Goal: Task Accomplishment & Management: Complete application form

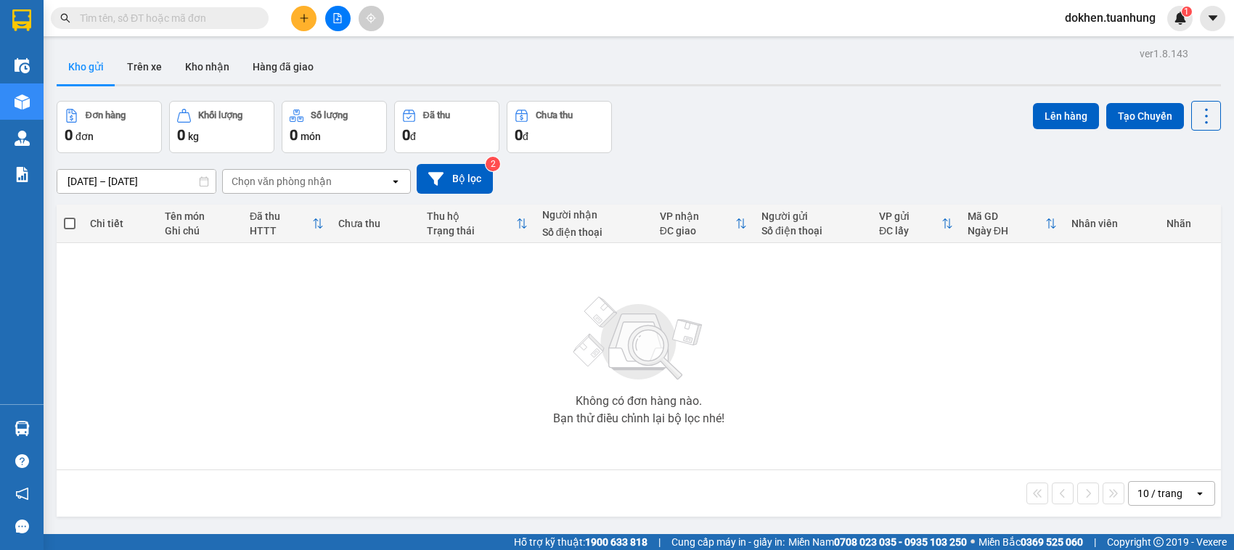
click at [176, 13] on input "text" at bounding box center [165, 18] width 171 height 16
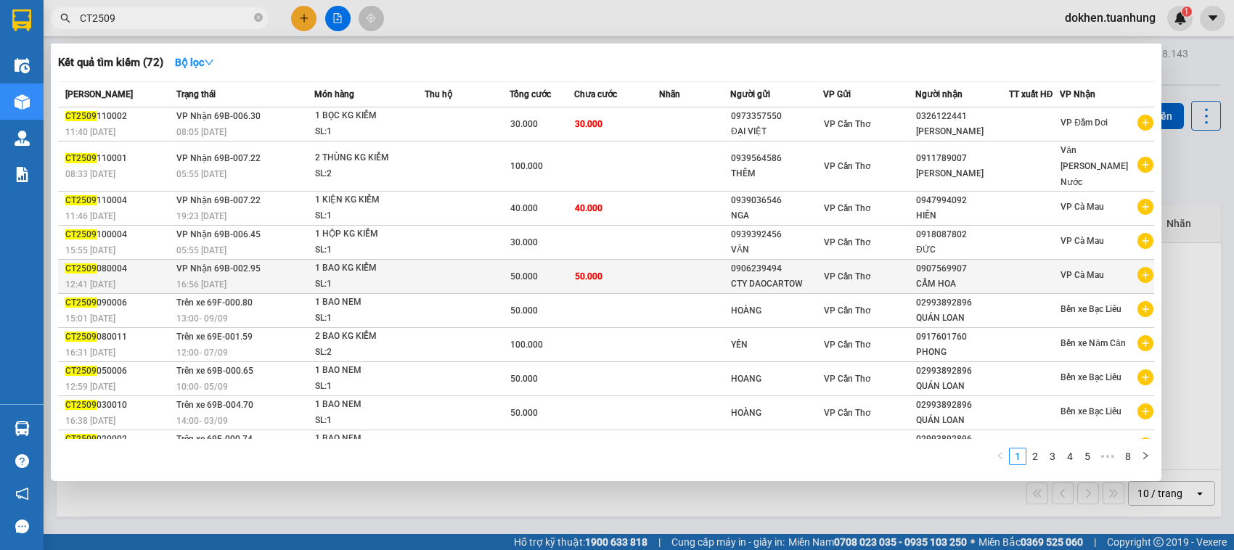
type input "CT2509"
click at [1027, 269] on div at bounding box center [1033, 276] width 49 height 15
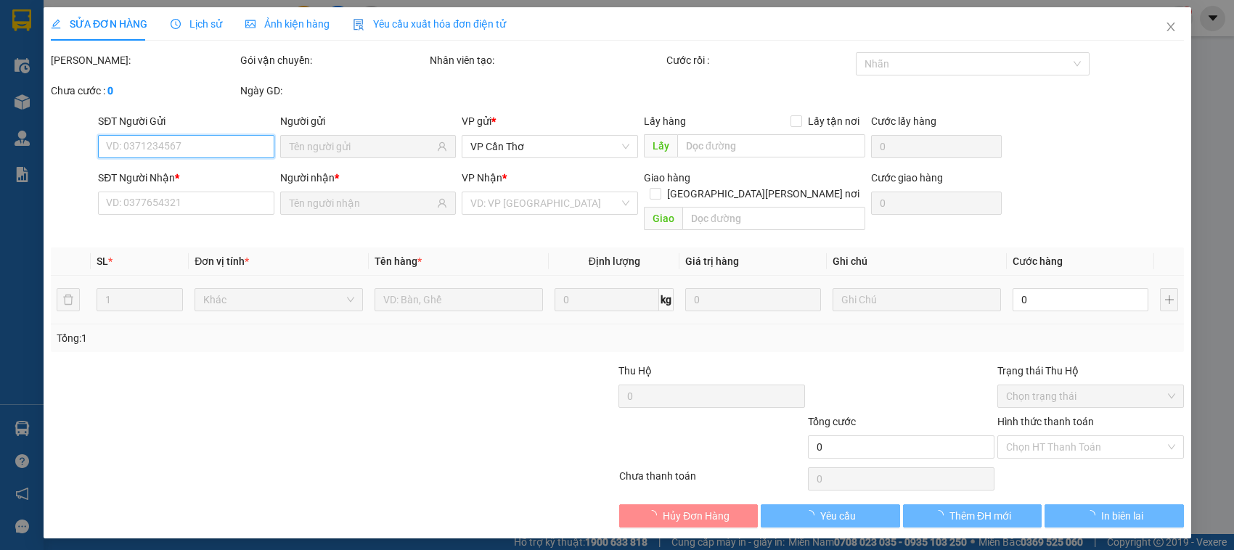
type input "0906239494"
type input "0907569907"
type input "50.000"
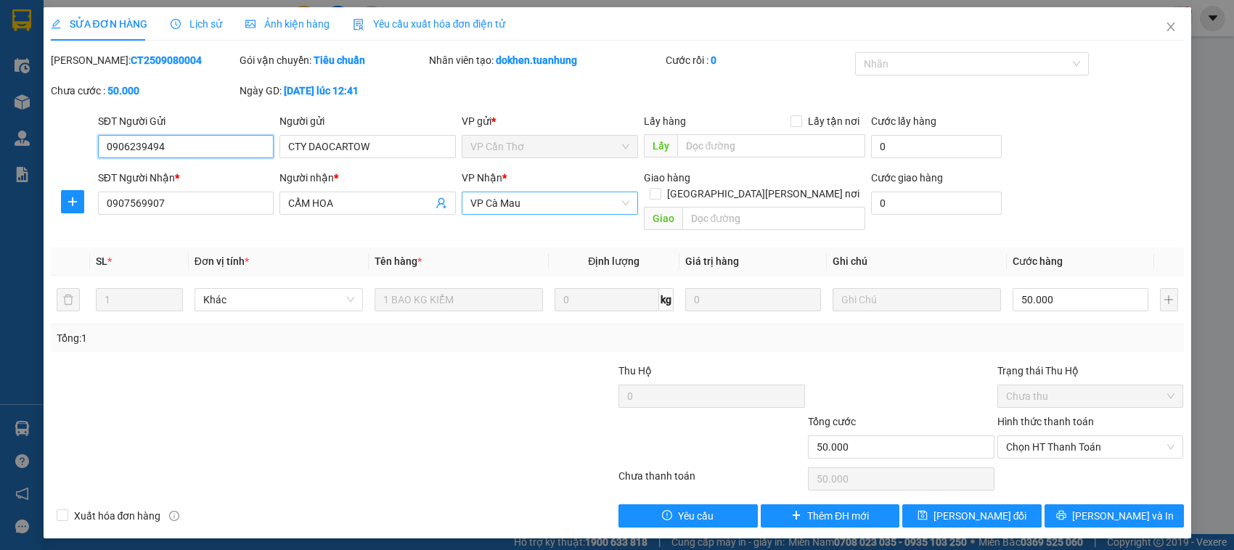
click at [556, 207] on span "VP Cà Mau" at bounding box center [549, 203] width 159 height 22
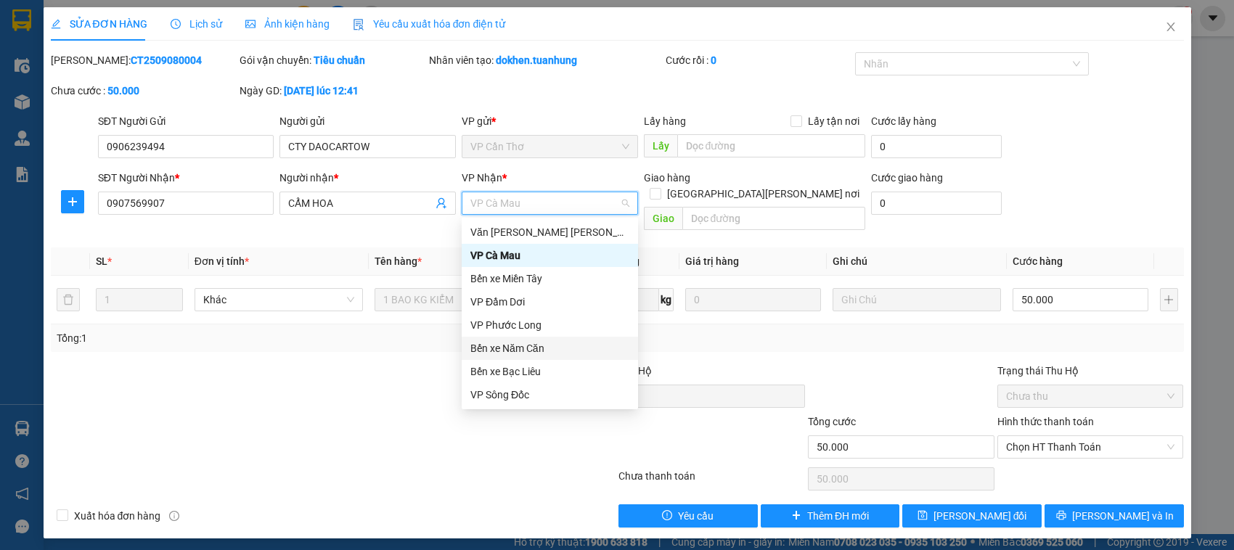
click at [559, 346] on div "Bến xe Năm Căn" at bounding box center [549, 348] width 159 height 16
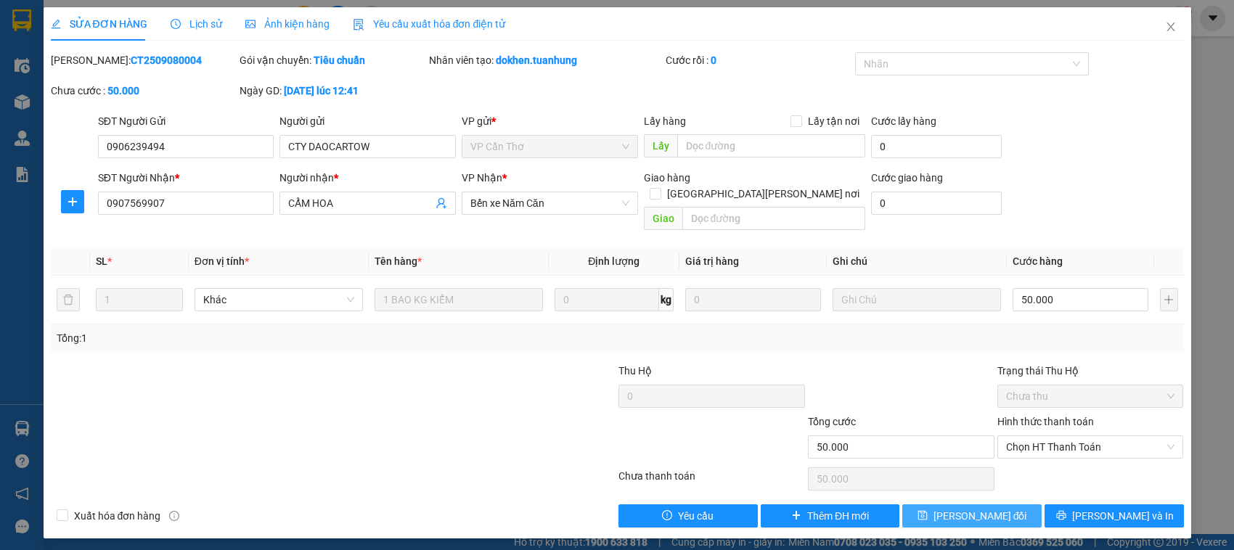
click at [967, 508] on span "[PERSON_NAME] đổi" at bounding box center [980, 516] width 94 height 16
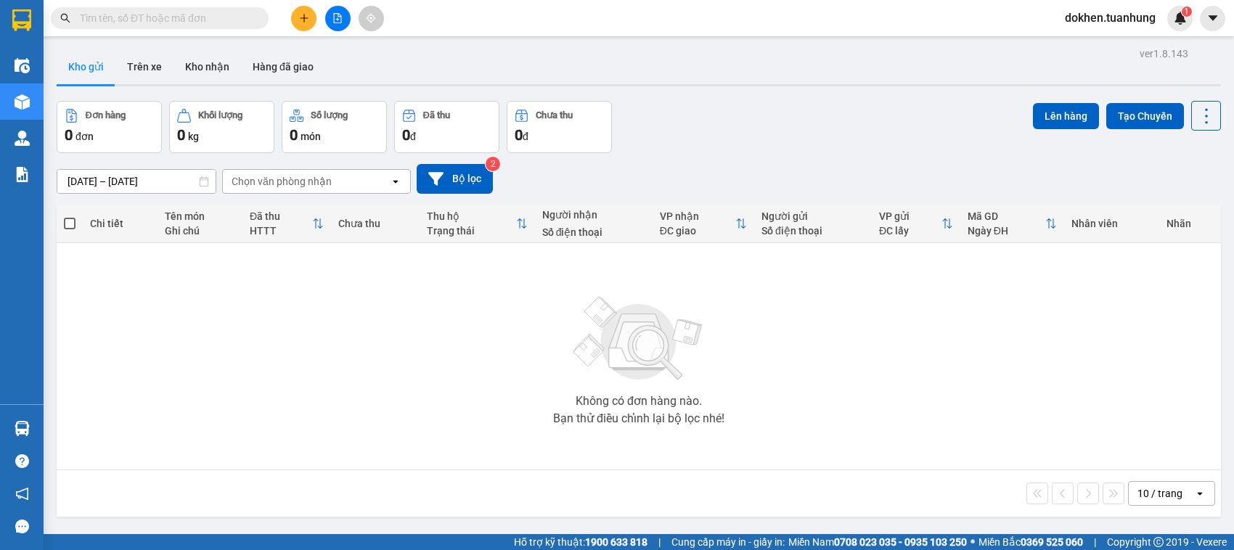
click at [233, 15] on input "text" at bounding box center [165, 18] width 171 height 16
click at [240, 13] on input "text" at bounding box center [165, 18] width 171 height 16
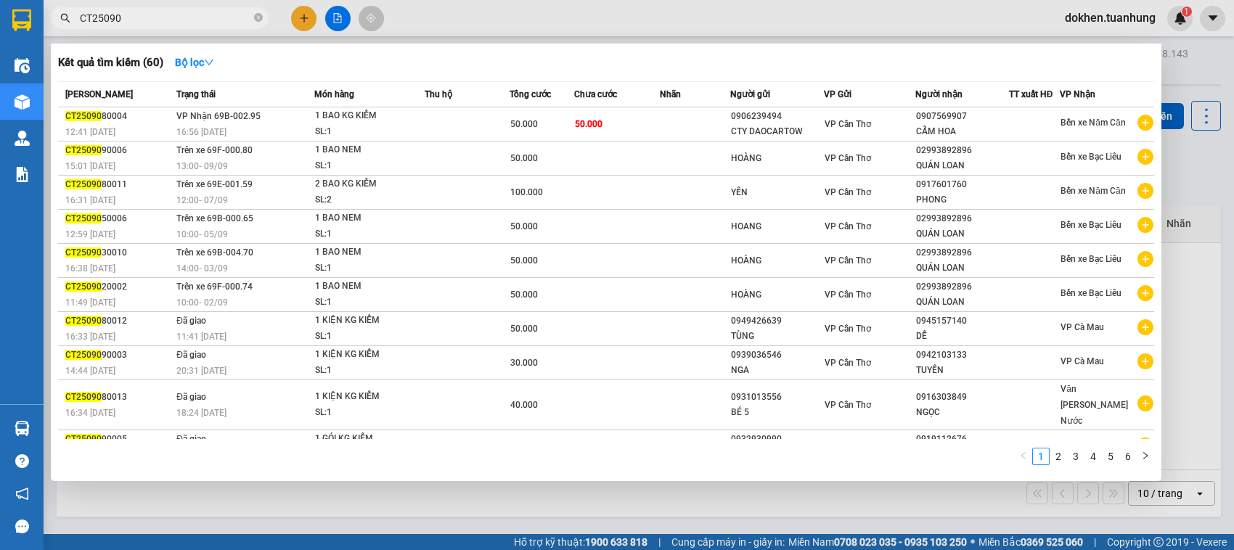
type input "CT250908"
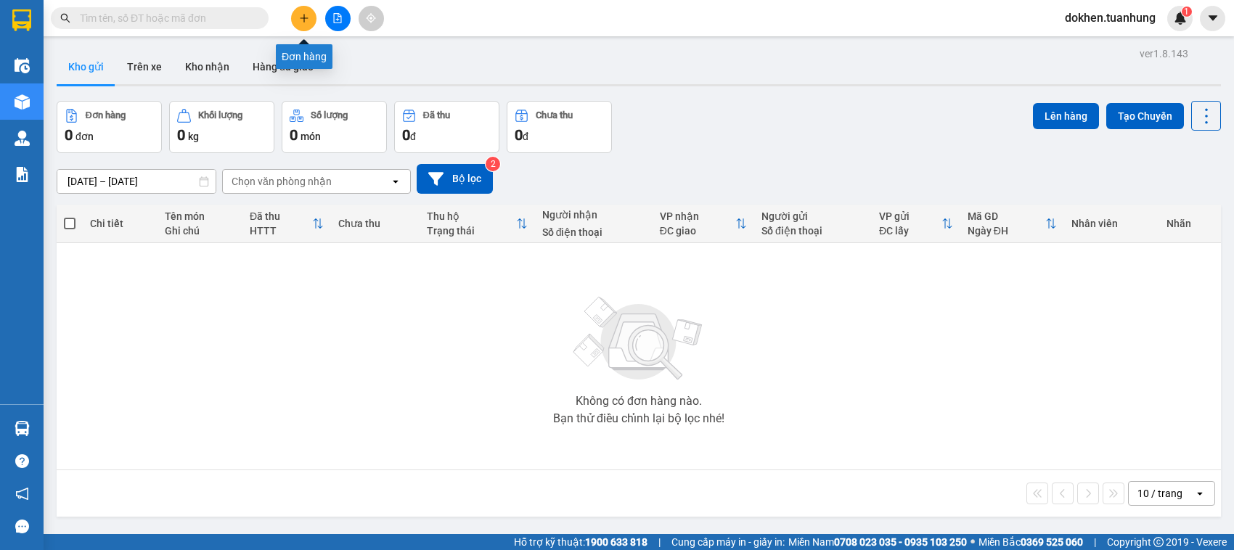
click at [302, 22] on icon "plus" at bounding box center [304, 18] width 10 height 10
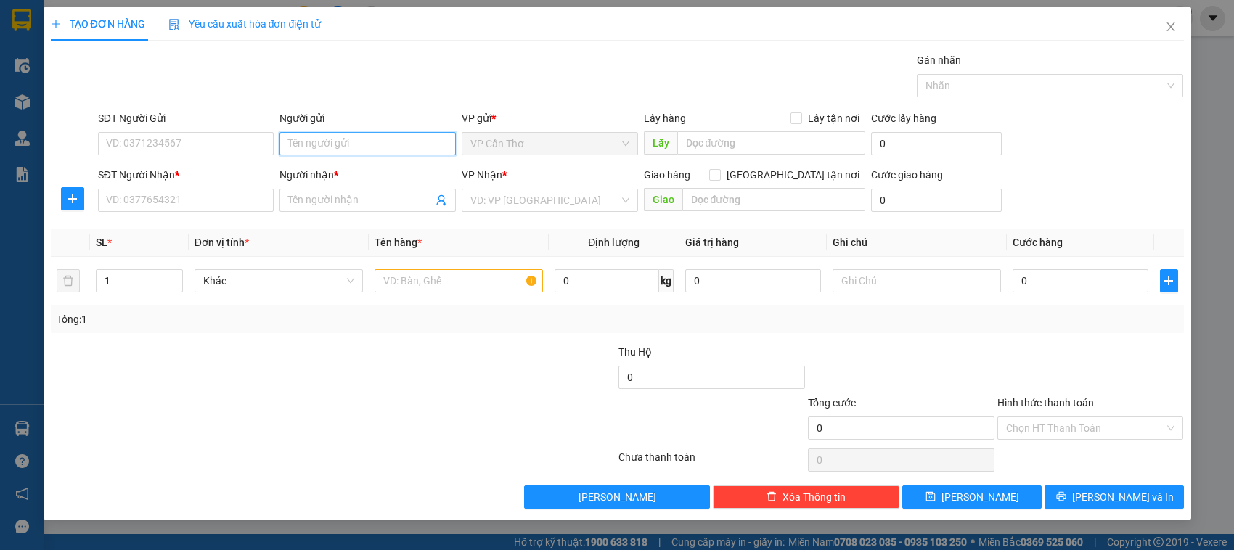
click at [294, 140] on input "Người gửi" at bounding box center [367, 143] width 176 height 23
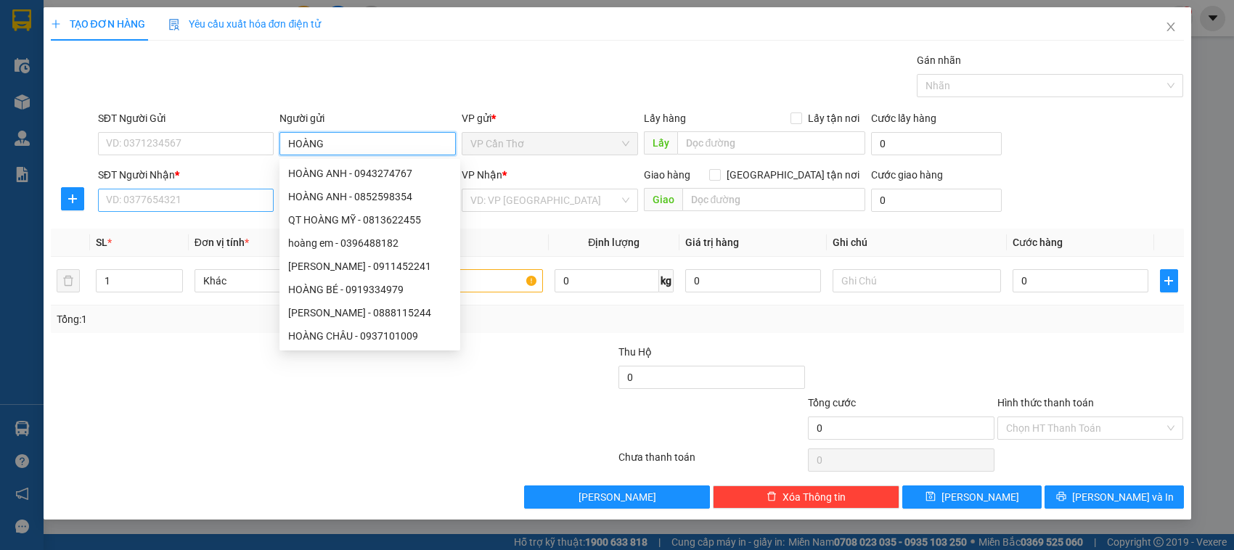
type input "HOÀNG"
click at [249, 205] on input "SĐT Người Nhận *" at bounding box center [186, 200] width 176 height 23
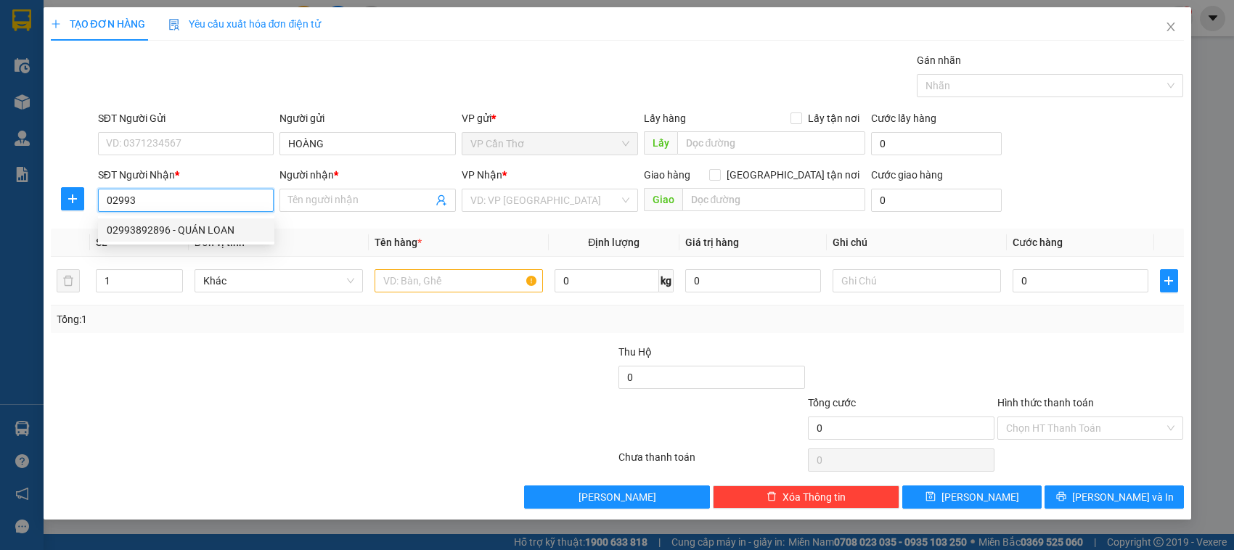
click at [239, 234] on div "02993892896 - QUÁN LOAN" at bounding box center [186, 230] width 159 height 16
type input "02993892896"
type input "QUÁN LOAN"
type input "02993892896"
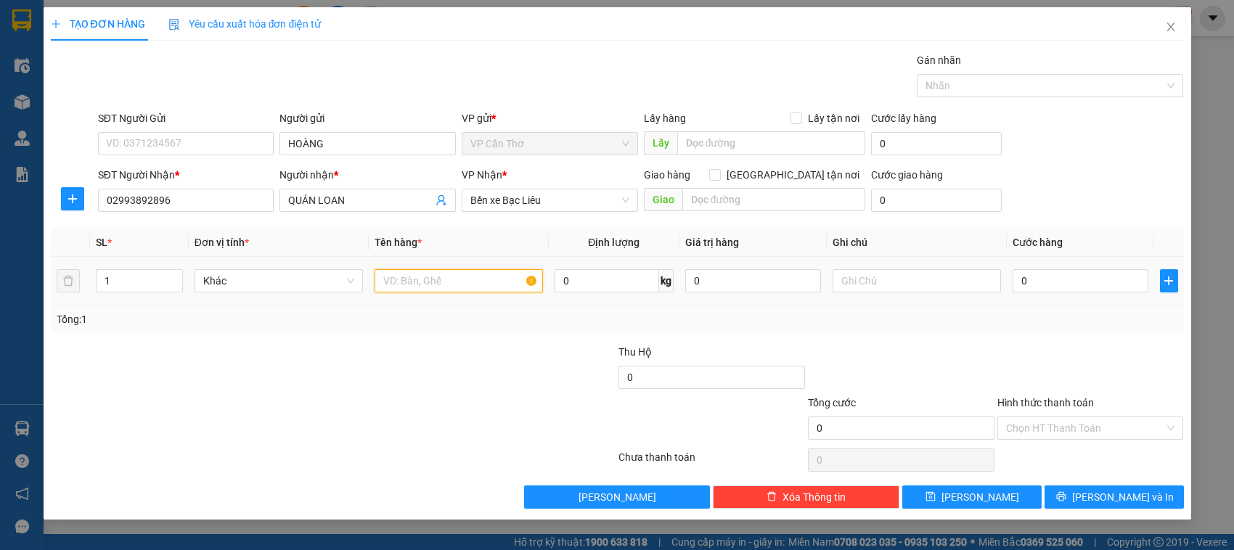
click at [424, 281] on input "text" at bounding box center [458, 280] width 168 height 23
type input "1 BAO NEM"
click at [1019, 277] on input "0" at bounding box center [1080, 280] width 136 height 23
type input "5"
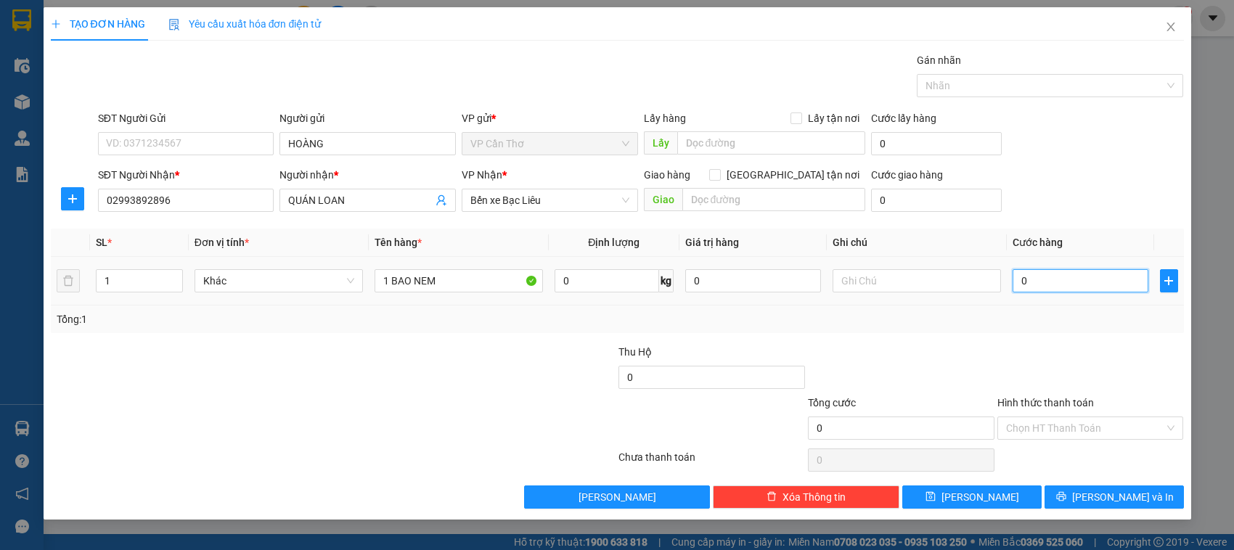
type input "5"
type input "50"
type input "500"
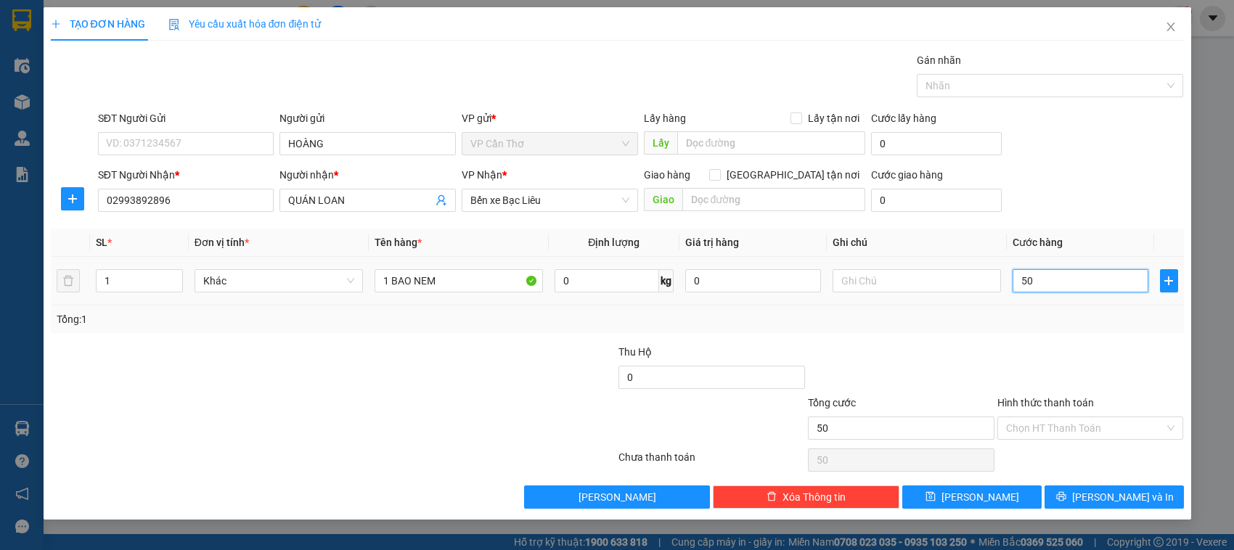
type input "500"
type input "5.000"
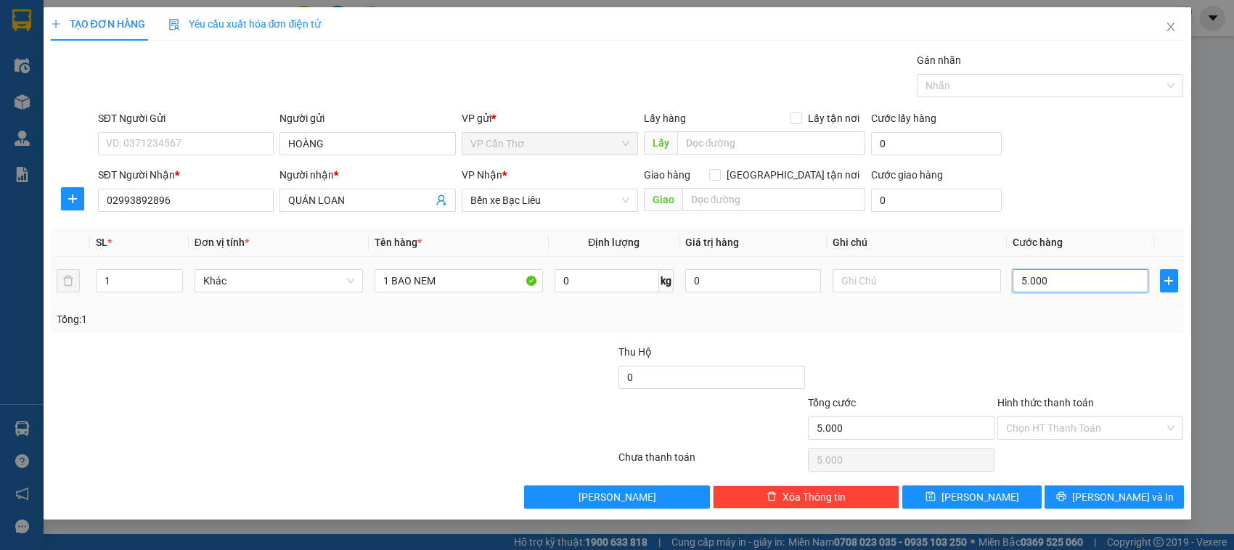
type input "50.000"
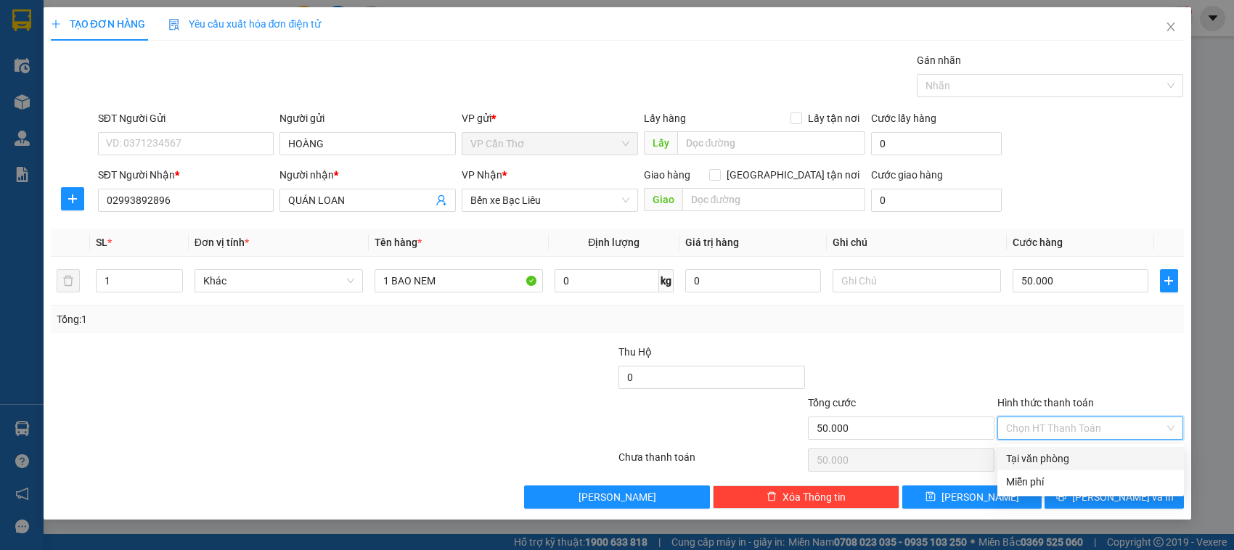
click at [1046, 428] on input "Hình thức thanh toán" at bounding box center [1085, 428] width 159 height 22
click at [1046, 452] on div "Tại văn phòng" at bounding box center [1090, 459] width 169 height 16
type input "0"
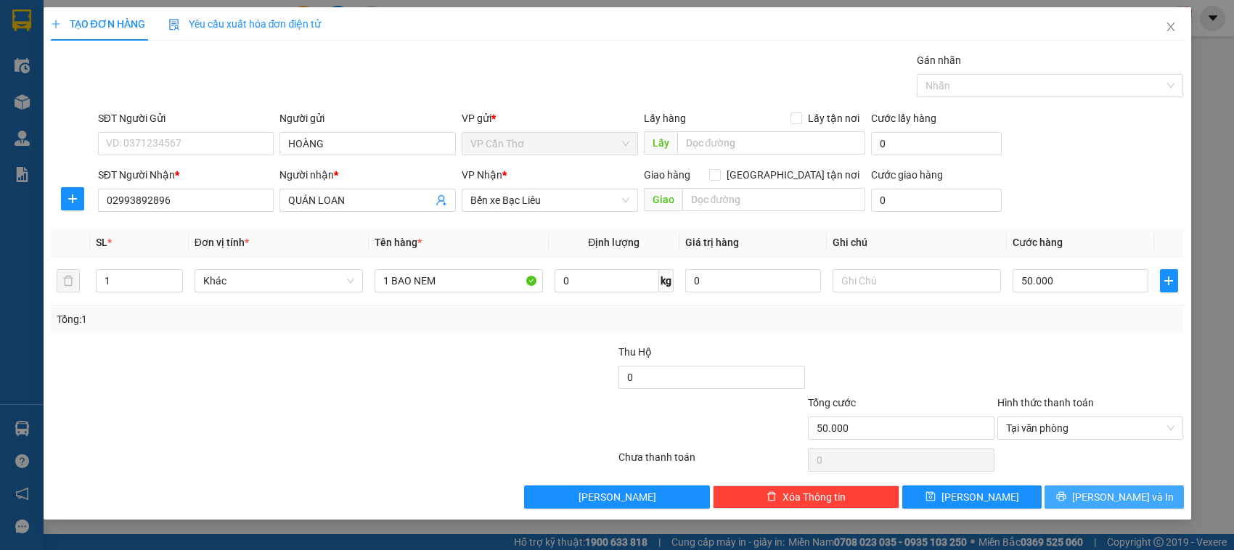
click at [1067, 497] on button "[PERSON_NAME] và In" at bounding box center [1113, 496] width 139 height 23
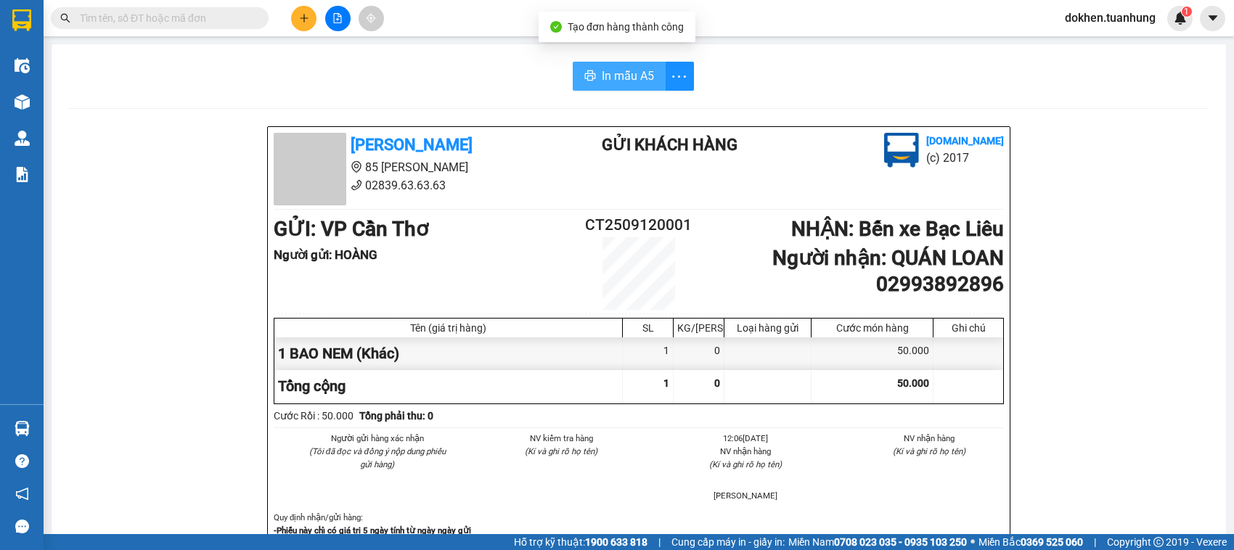
click at [625, 84] on span "In mẫu A5" at bounding box center [628, 76] width 52 height 18
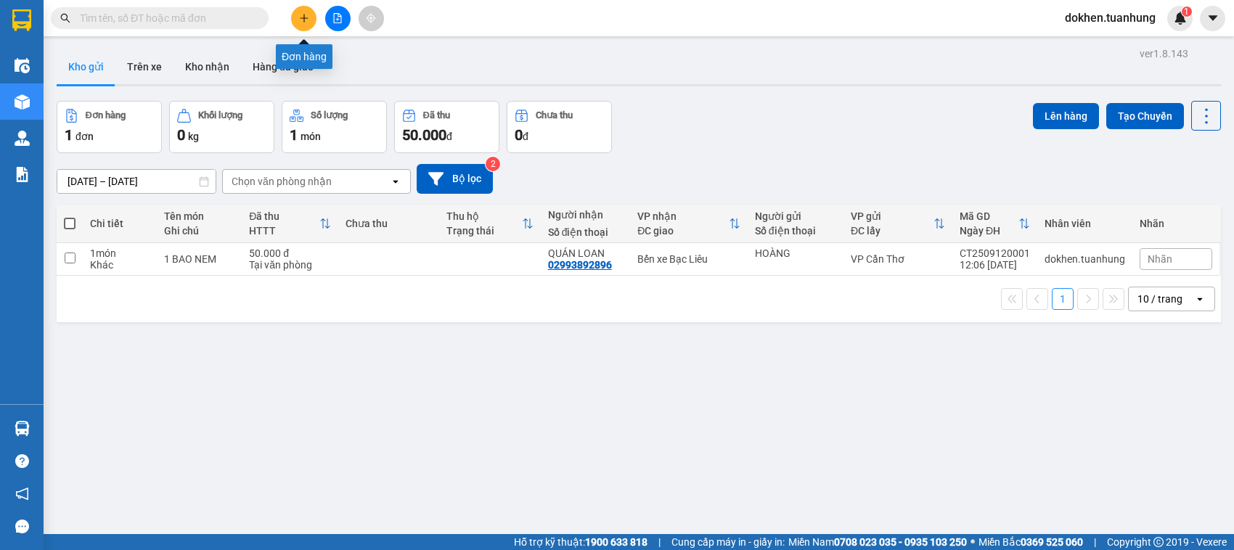
click at [300, 15] on icon "plus" at bounding box center [304, 18] width 10 height 10
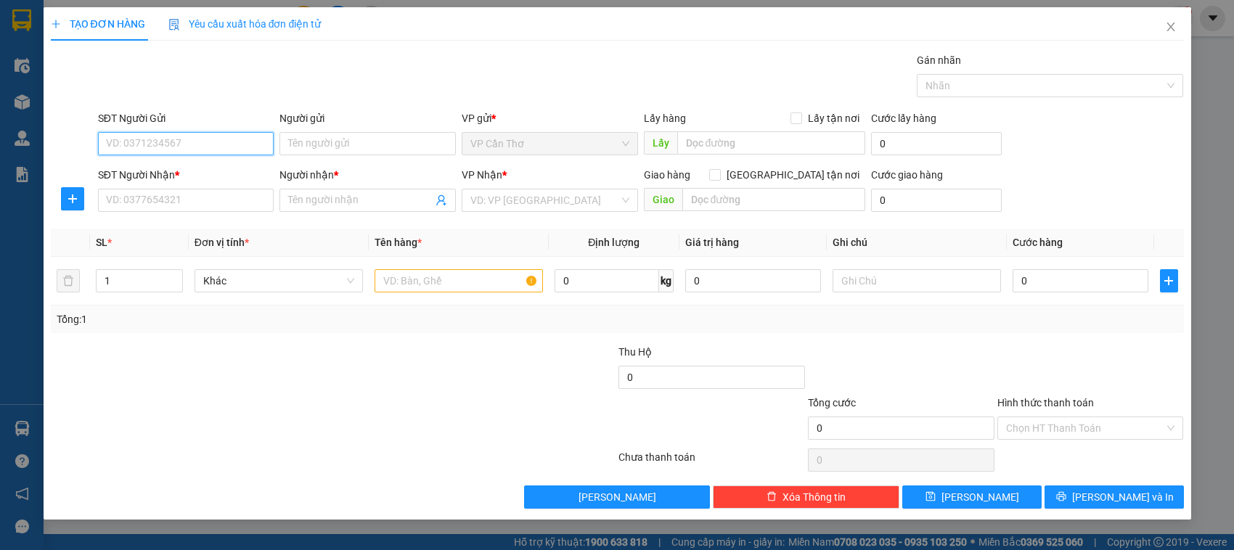
click at [186, 140] on input "SĐT Người Gửi" at bounding box center [186, 143] width 176 height 23
click at [200, 208] on input "SĐT Người Nhận *" at bounding box center [186, 200] width 176 height 23
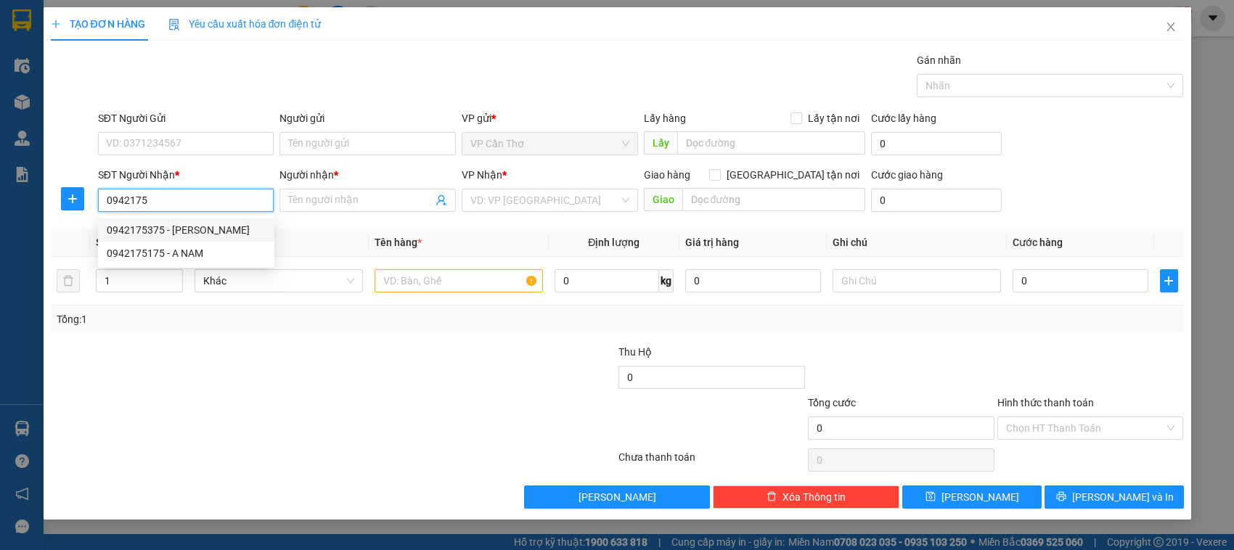
click at [216, 229] on div "0942175375 - NGUYỄN XUÂN SINH" at bounding box center [186, 230] width 159 height 16
type input "0942175375"
type input "[PERSON_NAME] [PERSON_NAME]"
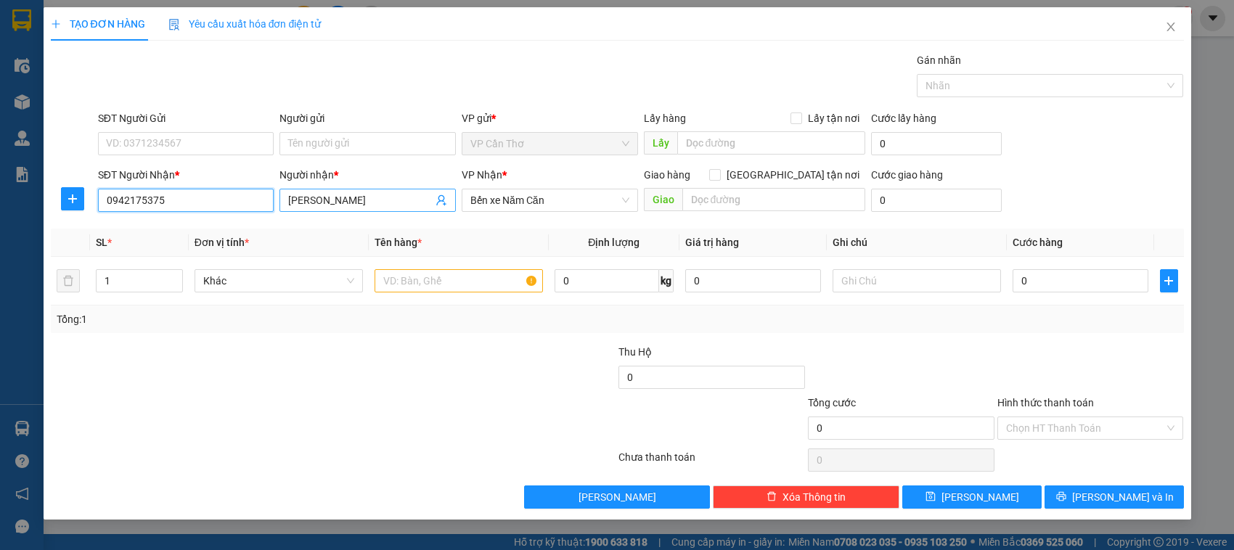
type input "0942175375"
click at [443, 208] on span at bounding box center [441, 200] width 12 height 16
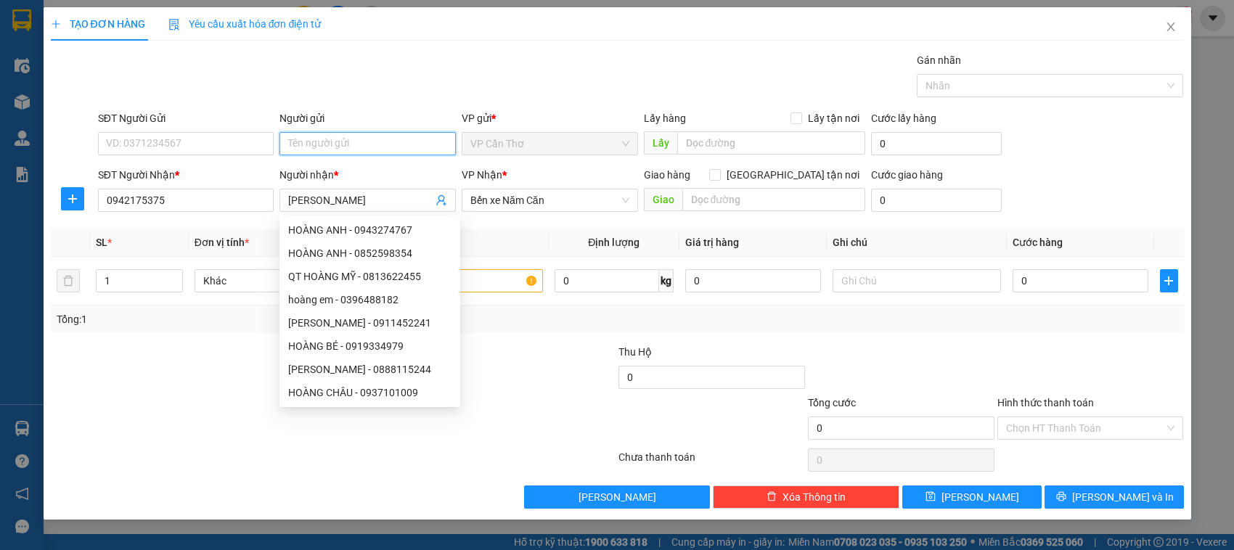
click at [435, 144] on input "Người gửi" at bounding box center [367, 143] width 176 height 23
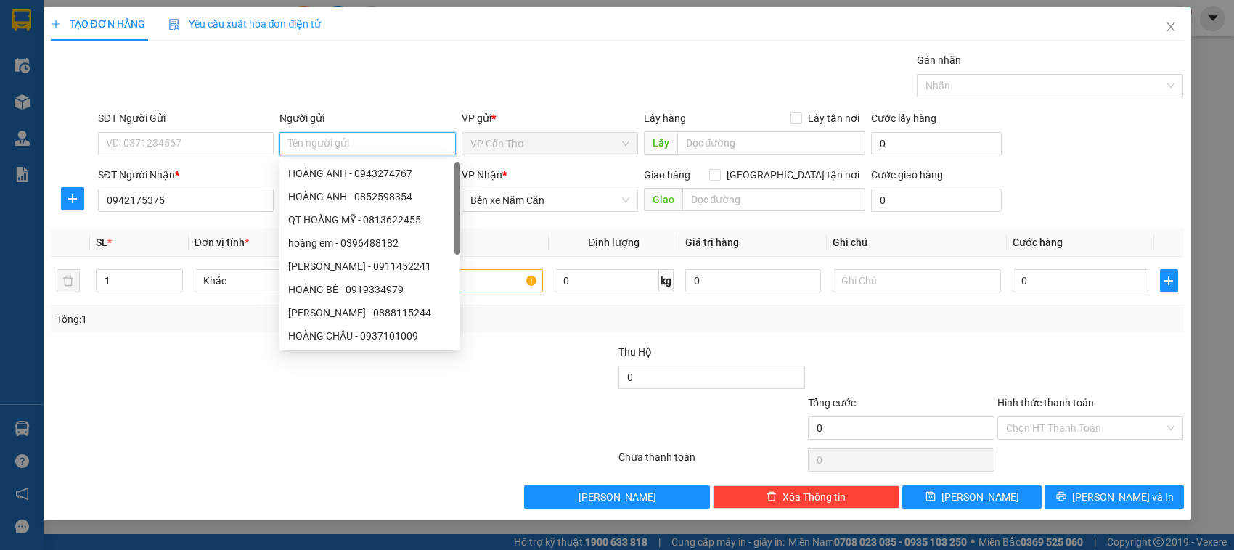
click at [435, 144] on input "Người gửi" at bounding box center [367, 143] width 176 height 23
click at [225, 141] on input "SĐT Người Gửi" at bounding box center [186, 143] width 176 height 23
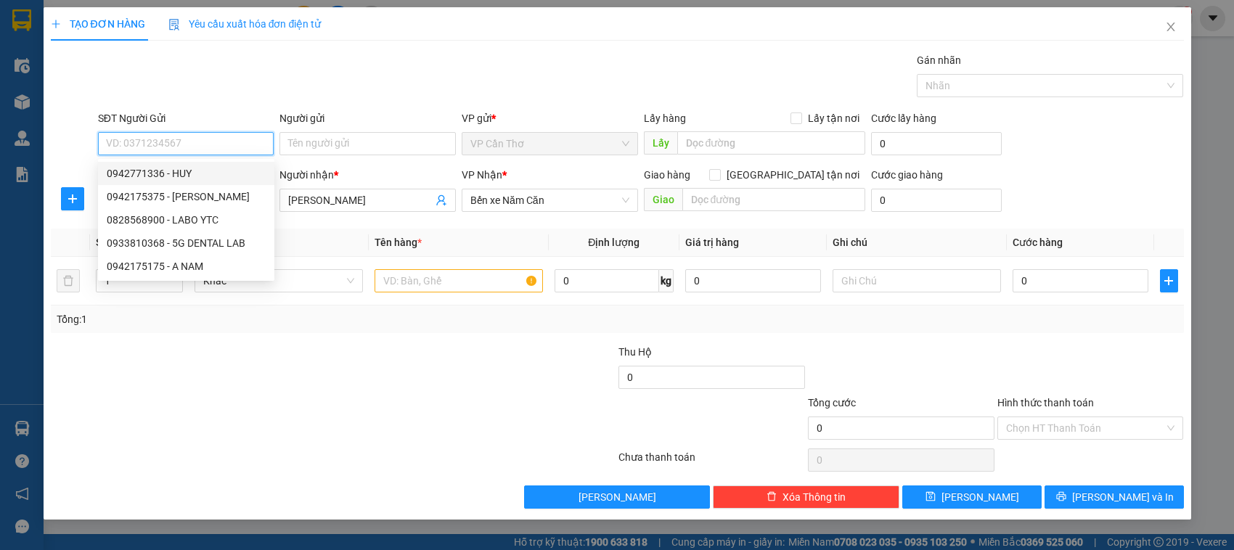
click at [200, 171] on div "0942771336 - HUY" at bounding box center [186, 173] width 159 height 16
type input "0942771336"
type input "HUY"
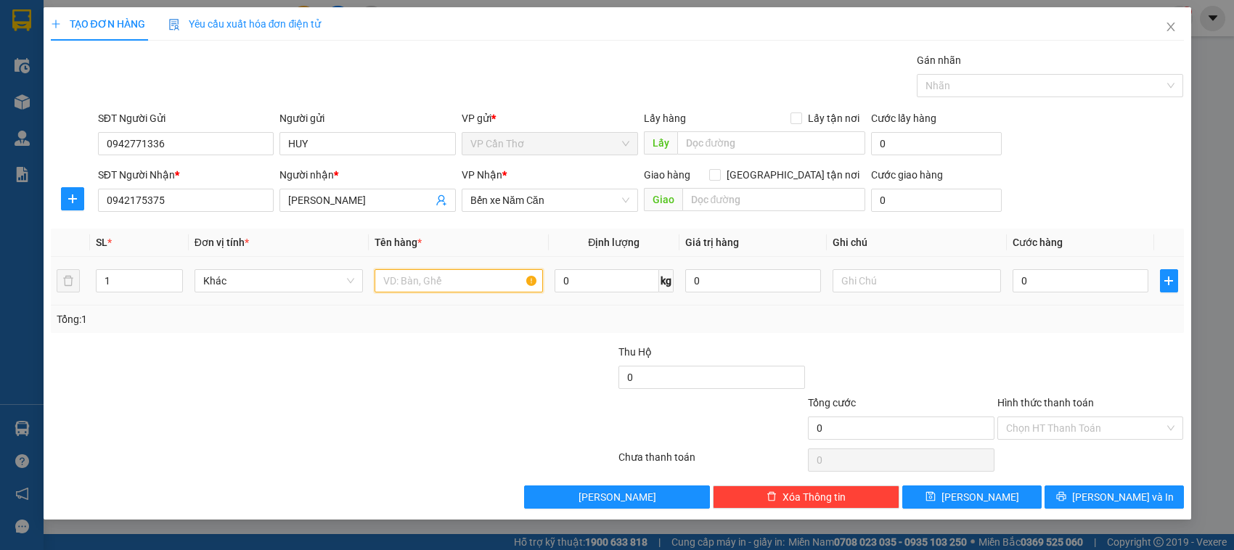
click at [439, 284] on input "text" at bounding box center [458, 280] width 168 height 23
type input "1 HỘP KG KIỂM"
click at [1023, 281] on input "0" at bounding box center [1080, 280] width 136 height 23
type input "3"
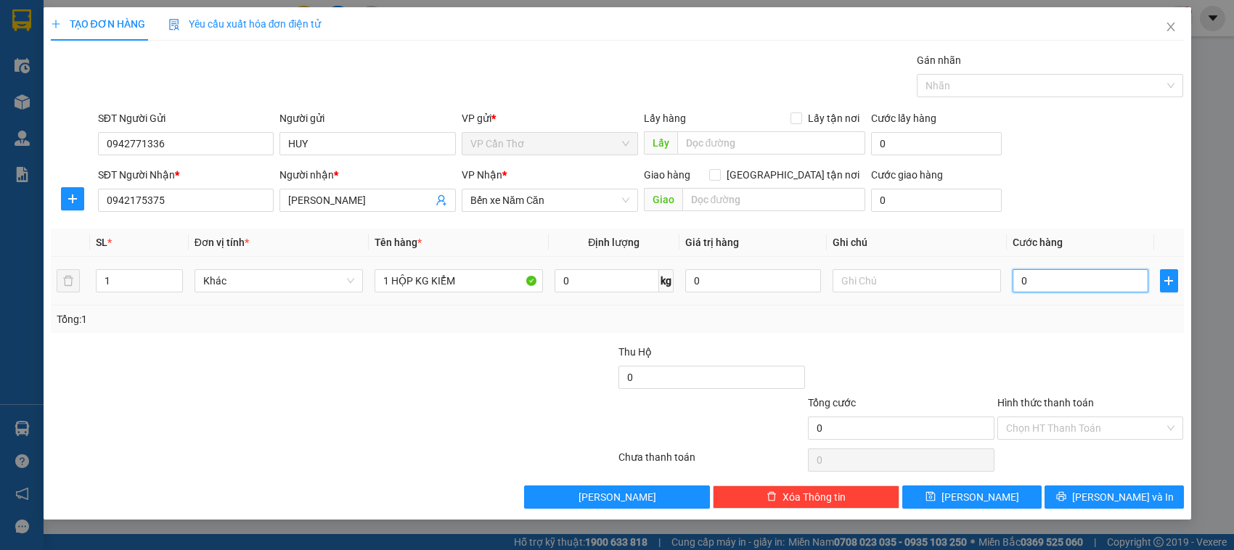
type input "3"
type input "30"
type input "300"
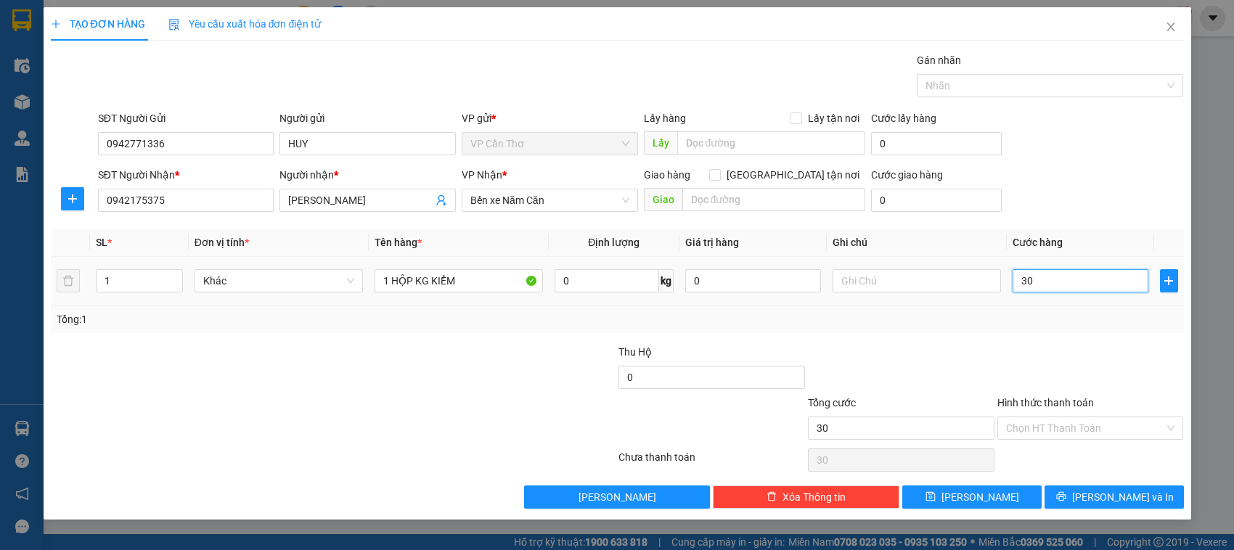
type input "300"
type input "3.000"
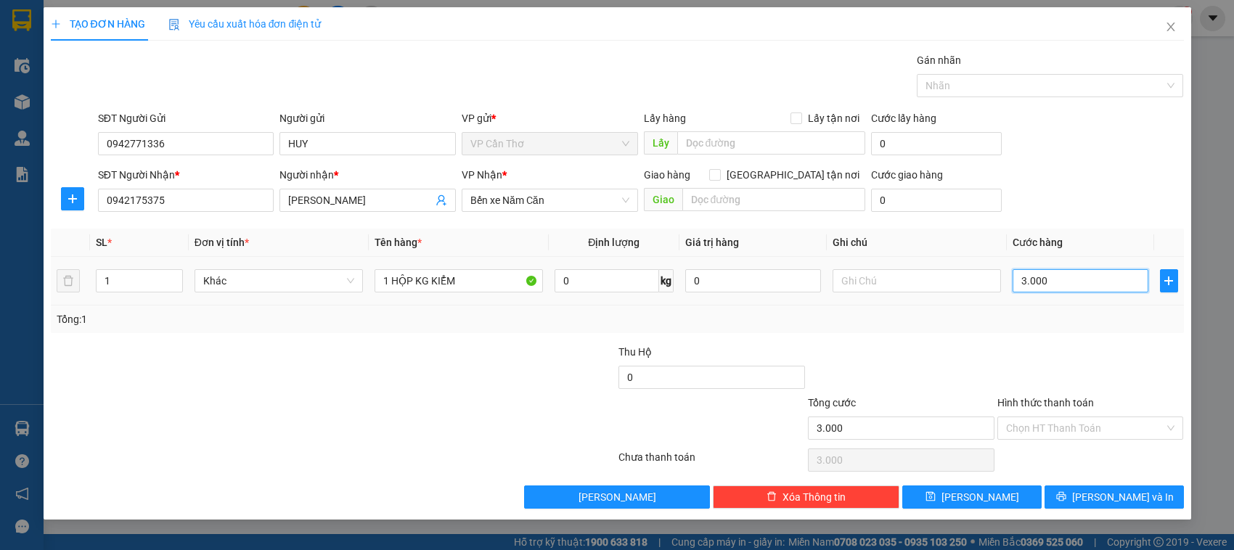
type input "30.000"
click at [1081, 427] on input "Hình thức thanh toán" at bounding box center [1085, 428] width 159 height 22
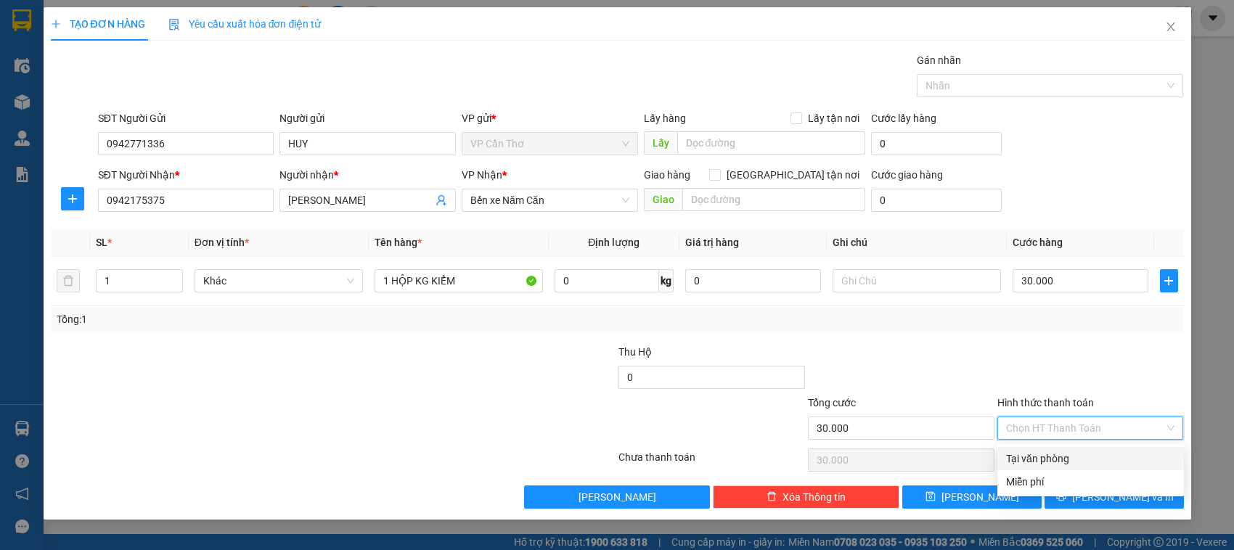
click at [1054, 457] on div "Tại văn phòng" at bounding box center [1090, 459] width 169 height 16
type input "0"
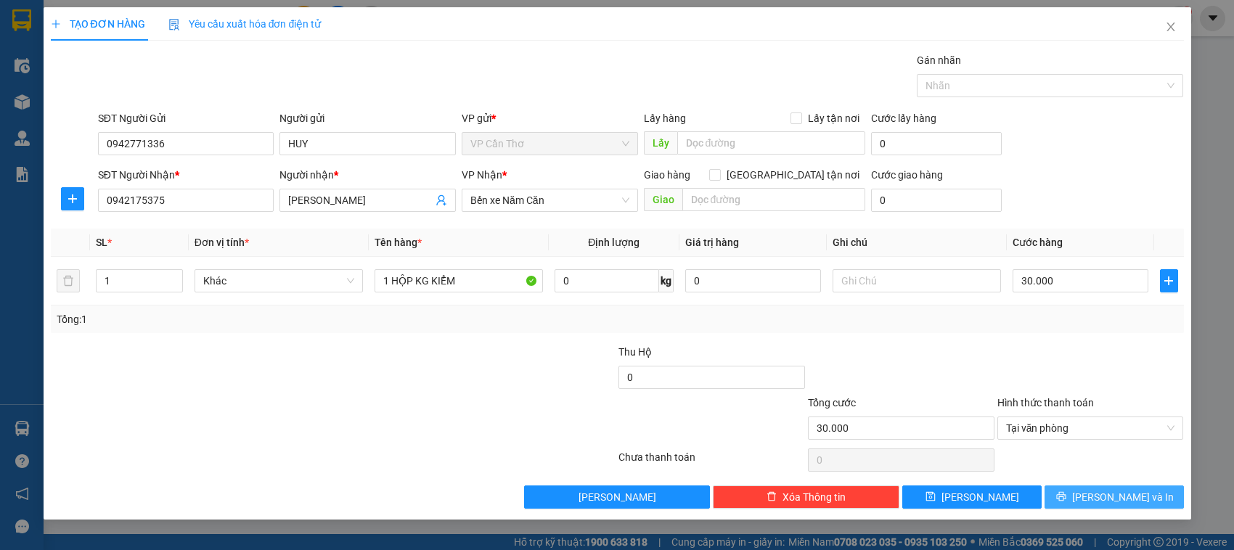
click at [1076, 501] on button "[PERSON_NAME] và In" at bounding box center [1113, 496] width 139 height 23
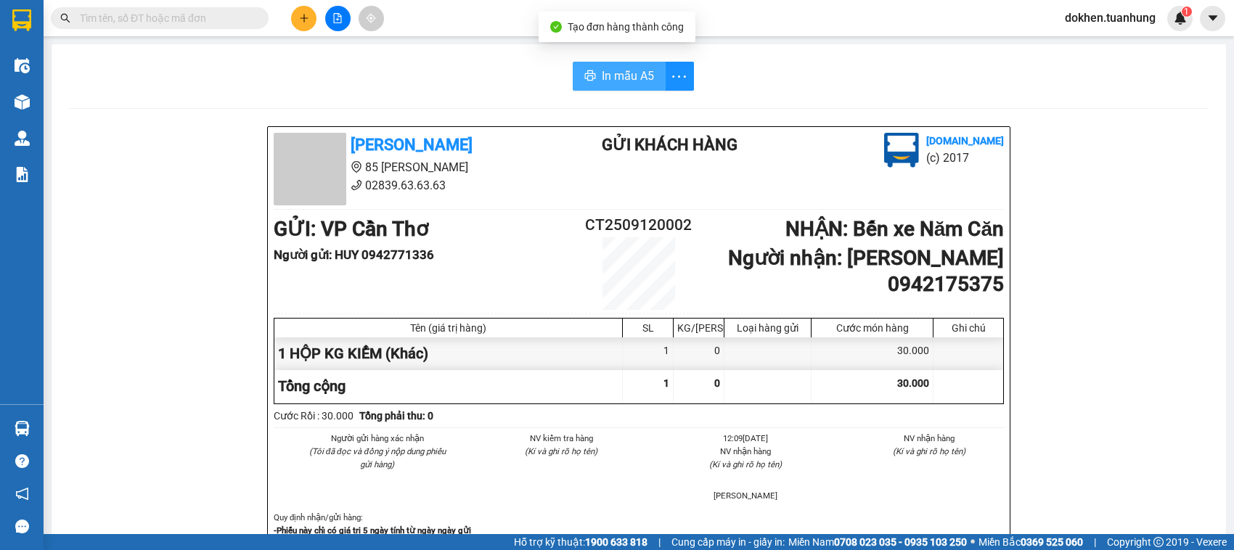
click at [615, 73] on span "In mẫu A5" at bounding box center [628, 76] width 52 height 18
click at [299, 16] on icon "plus" at bounding box center [304, 18] width 10 height 10
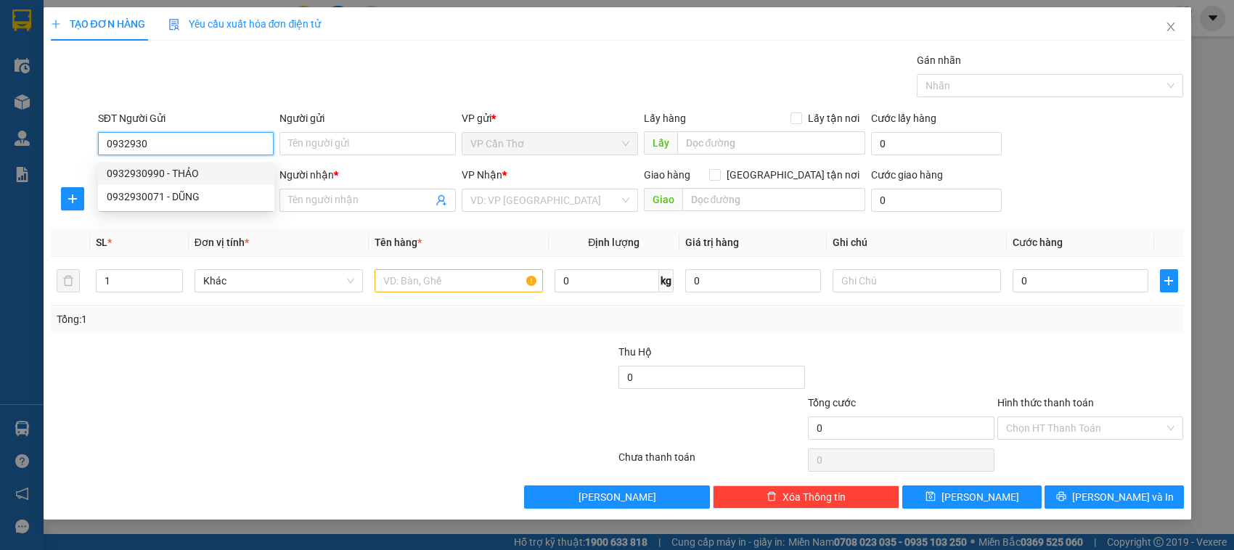
click at [197, 172] on div "0932930990 - THẢO" at bounding box center [186, 173] width 159 height 16
type input "0932930990"
type input "THẢO"
type input "0932930990"
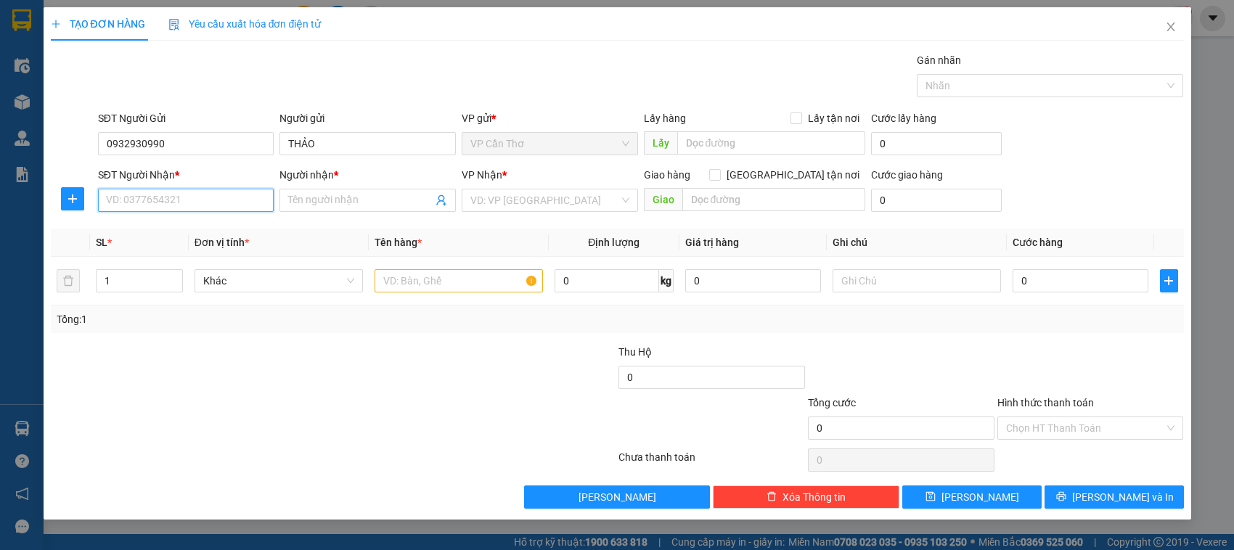
click at [201, 201] on input "SĐT Người Nhận *" at bounding box center [186, 200] width 176 height 23
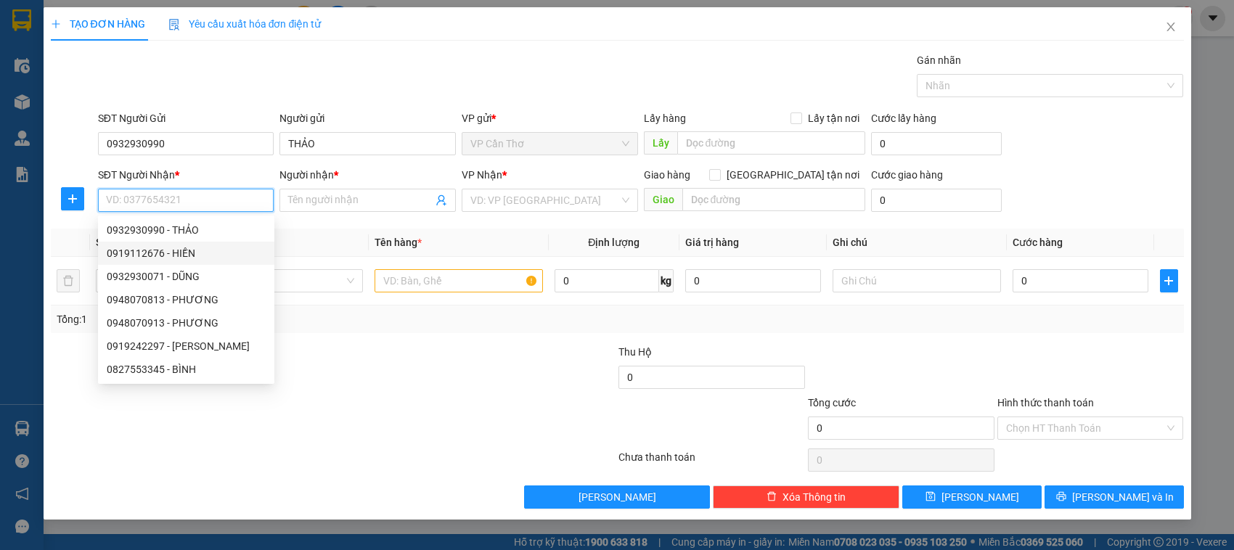
click at [205, 258] on div "0919112676 - HIỀN" at bounding box center [186, 253] width 159 height 16
type input "0919112676"
type input "HIỀN"
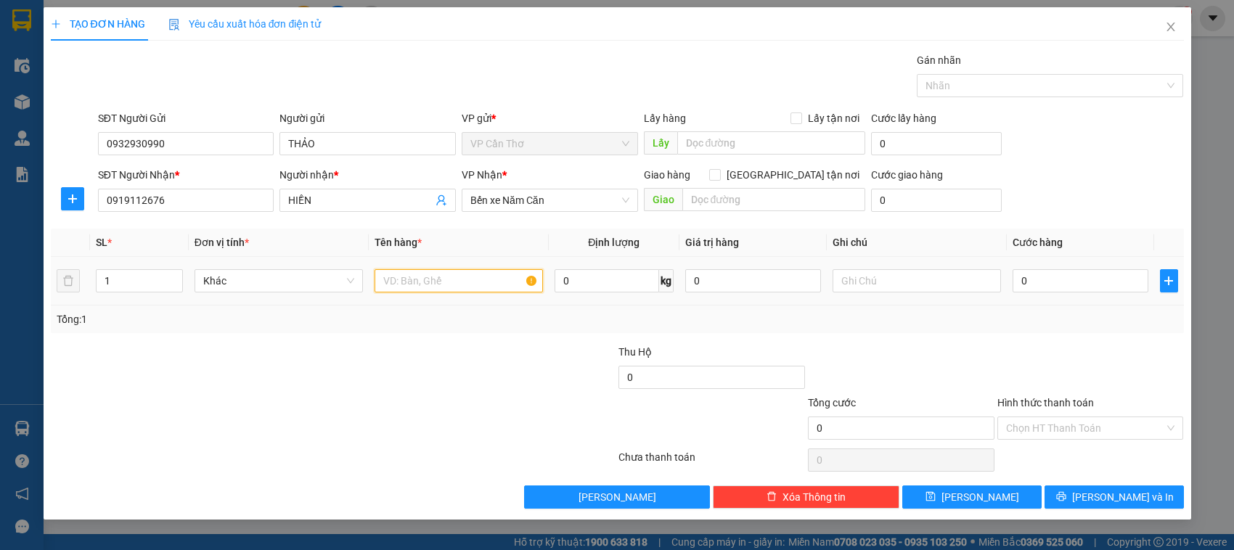
click at [439, 287] on input "text" at bounding box center [458, 280] width 168 height 23
type input "1 HỘP KG KIỂM"
type input "3"
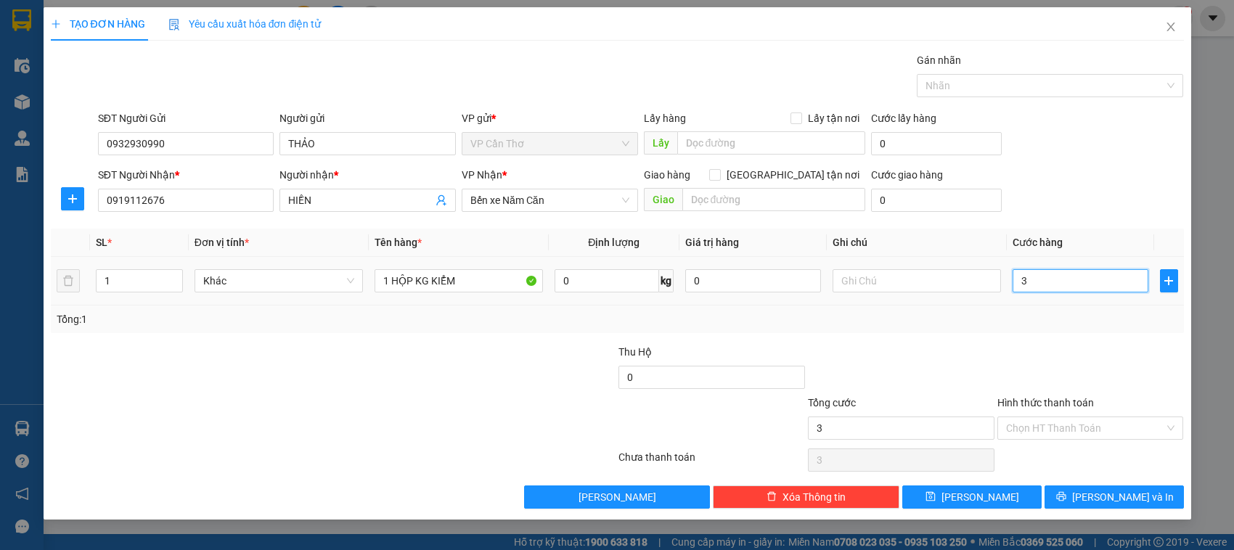
type input "30"
type input "300"
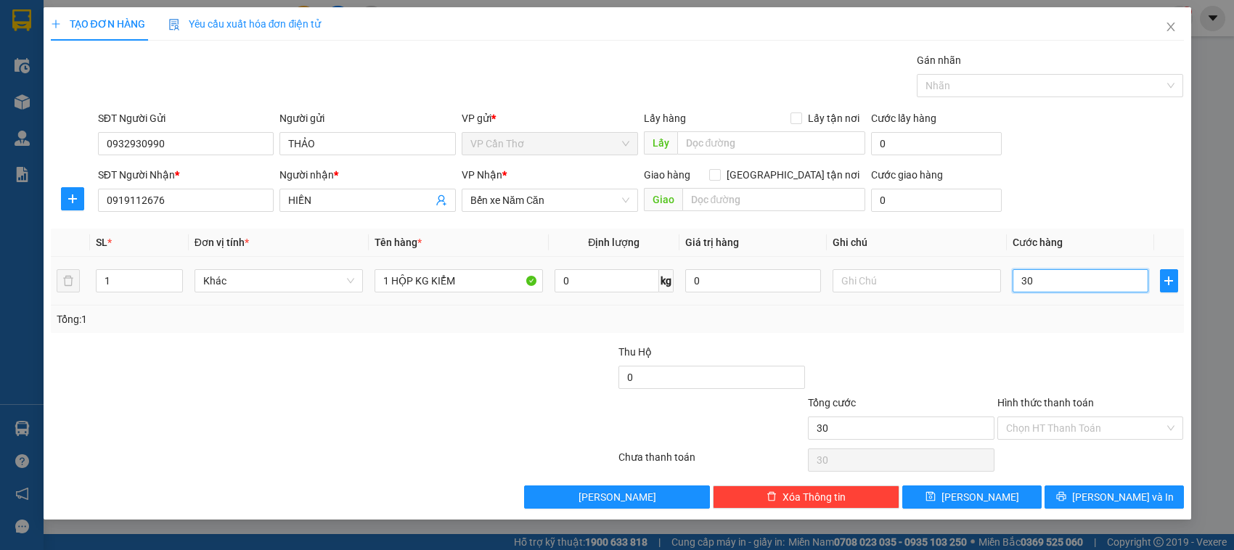
type input "300"
type input "3.000"
type input "30.000"
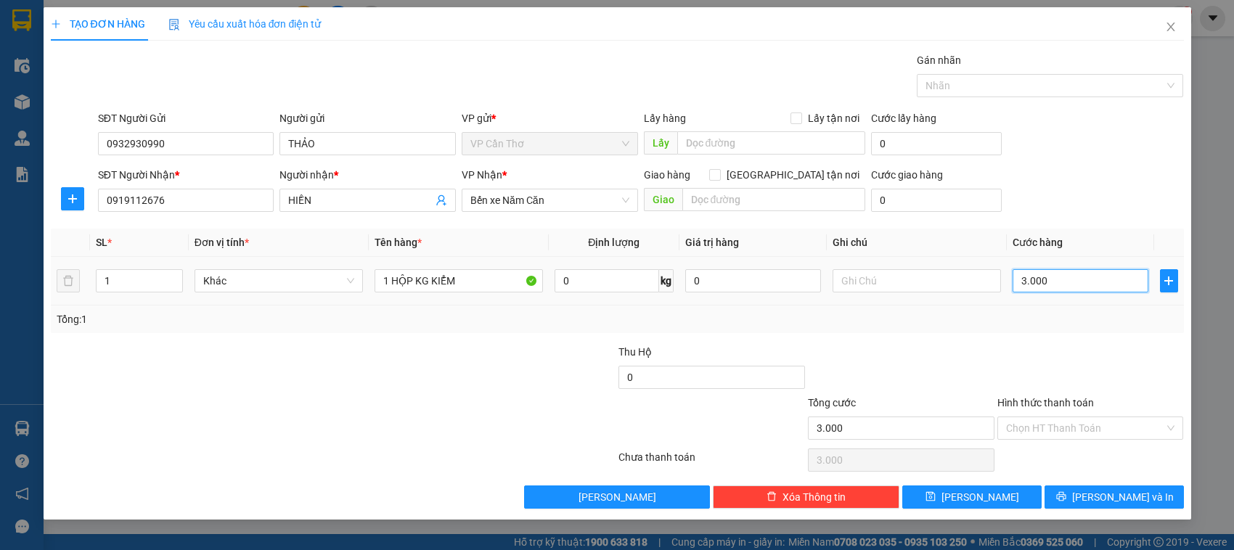
type input "30.000"
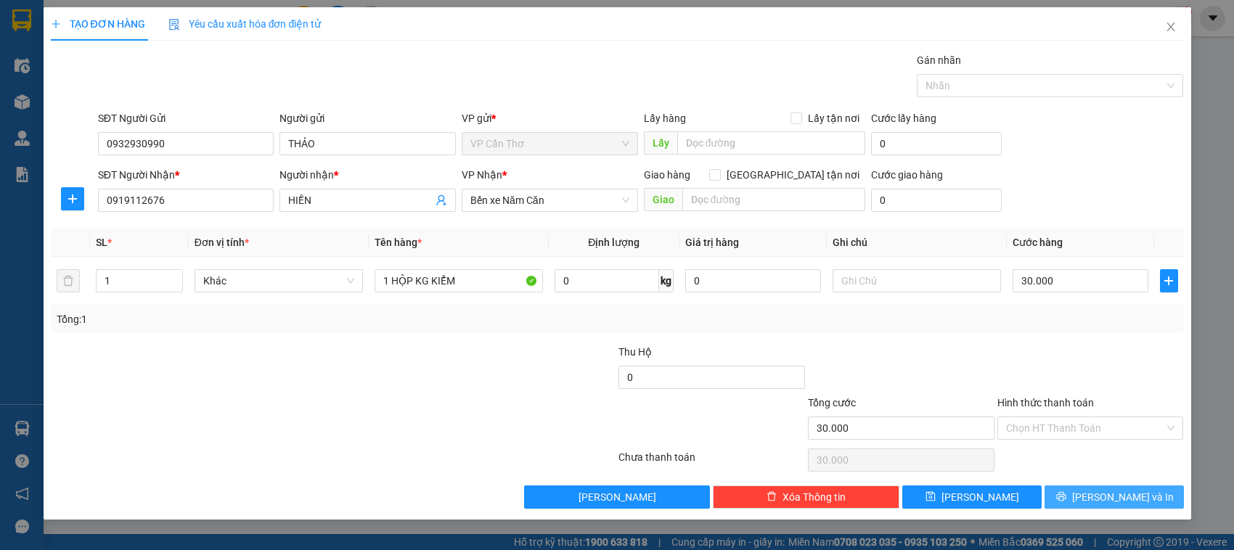
click at [1064, 493] on button "[PERSON_NAME] và In" at bounding box center [1113, 496] width 139 height 23
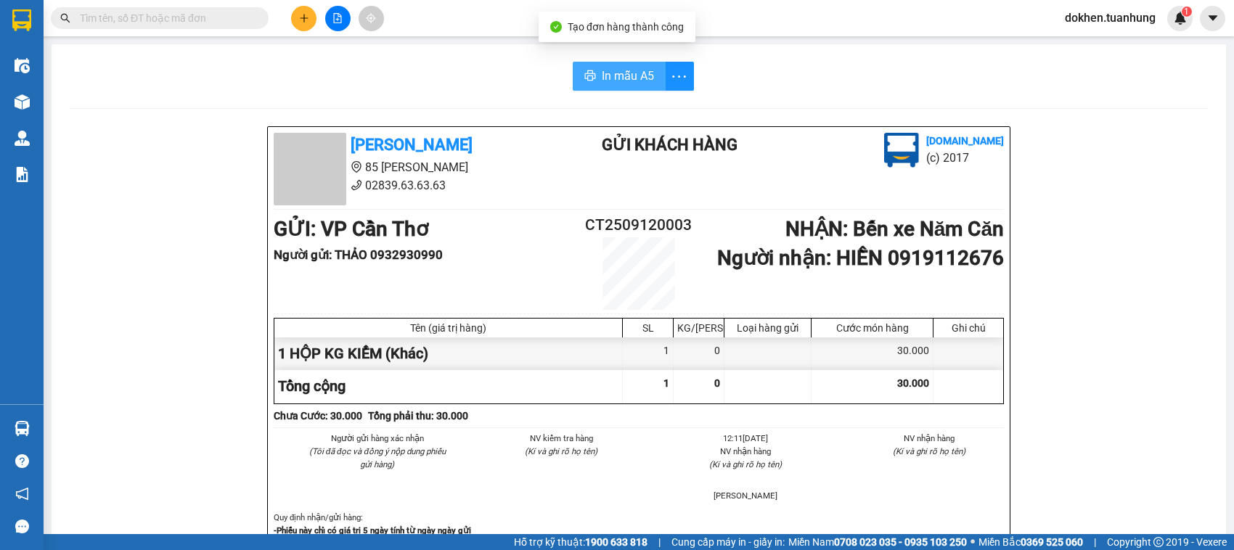
click at [610, 78] on span "In mẫu A5" at bounding box center [628, 76] width 52 height 18
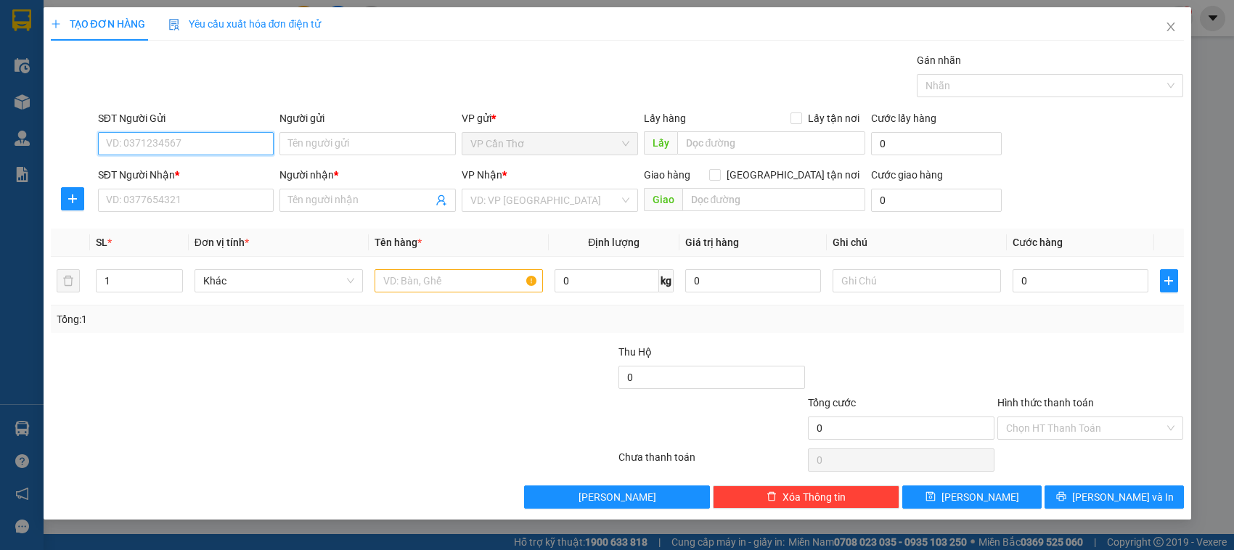
click at [247, 149] on input "SĐT Người Gửi" at bounding box center [186, 143] width 176 height 23
click at [123, 141] on input "0915881077" at bounding box center [186, 143] width 176 height 23
click at [218, 140] on input "0905881077" at bounding box center [186, 143] width 176 height 23
click at [123, 143] on input "0905881077" at bounding box center [186, 143] width 176 height 23
click at [200, 139] on input "095881077" at bounding box center [186, 143] width 176 height 23
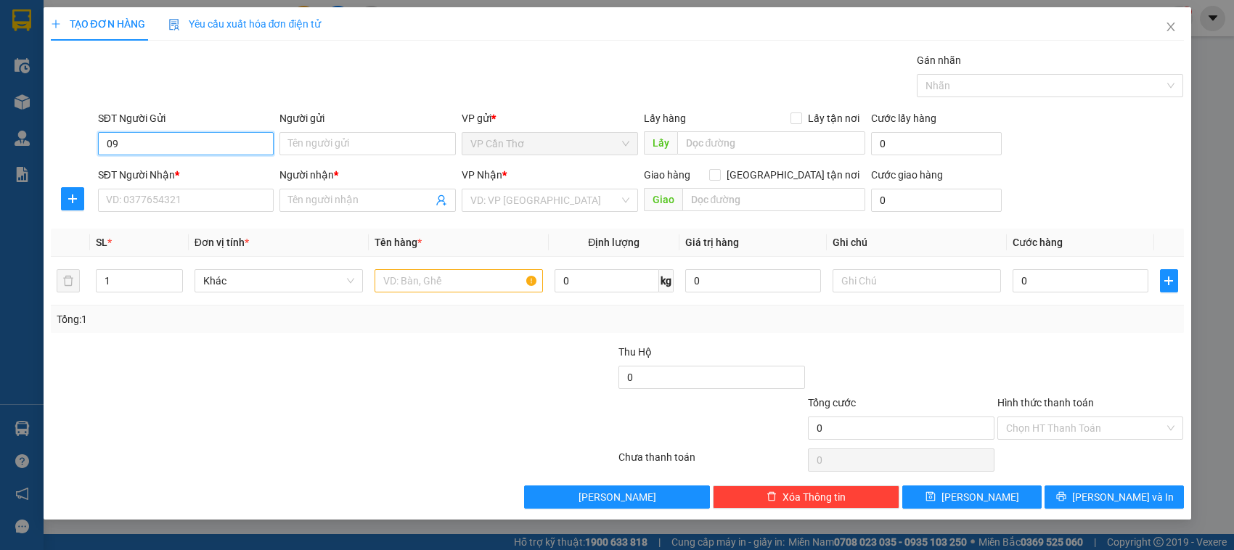
type input "0"
click at [317, 146] on input "Người gửi" at bounding box center [367, 143] width 176 height 23
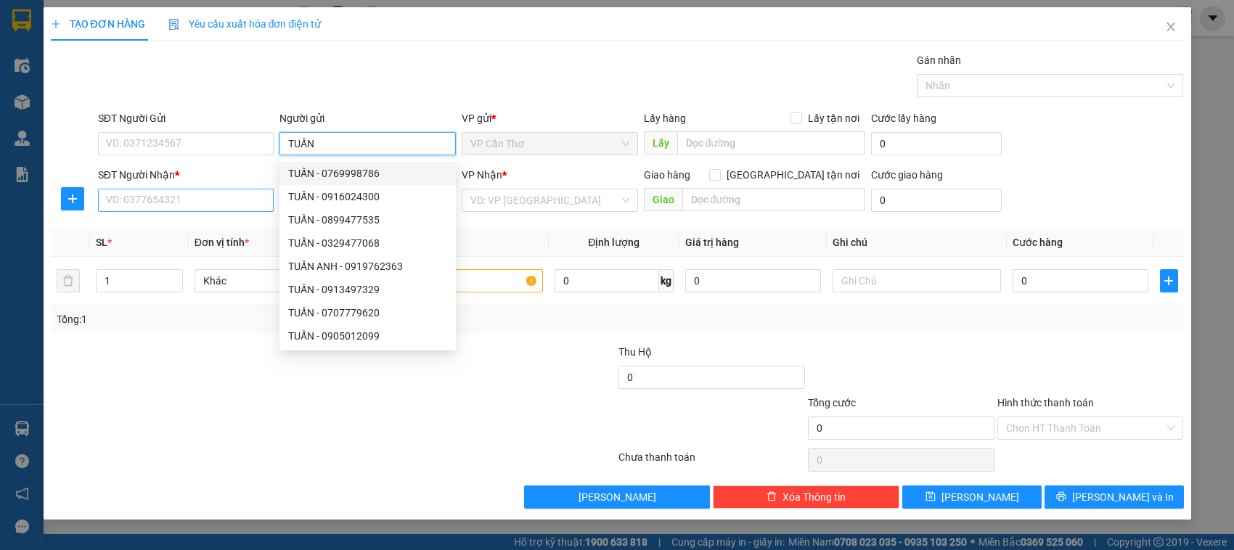
type input "TUẤN"
click at [254, 203] on input "SĐT Người Nhận *" at bounding box center [186, 200] width 176 height 23
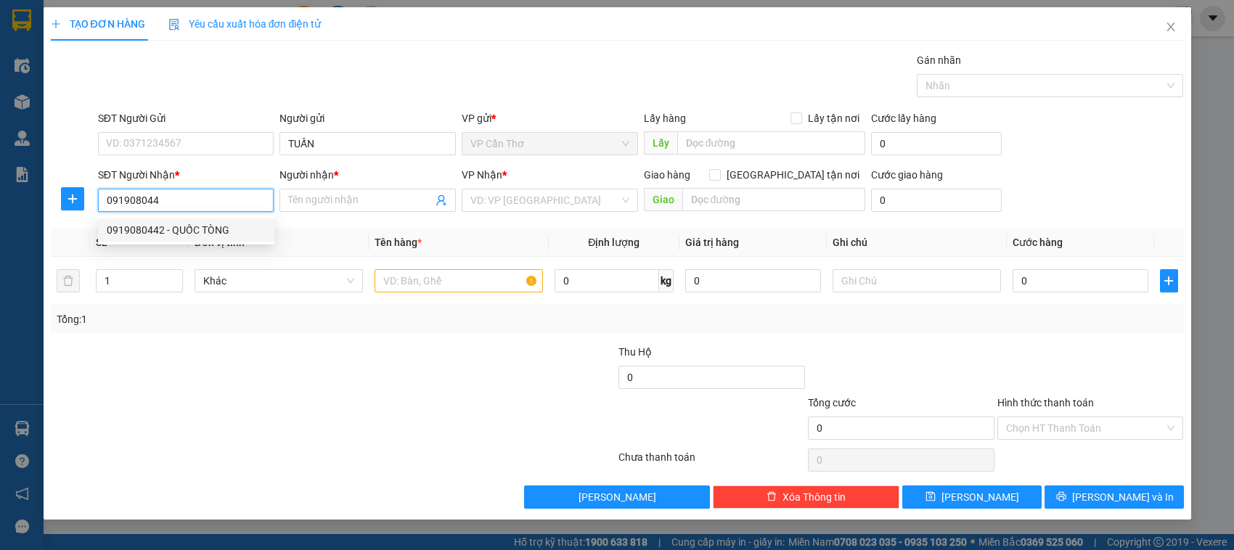
click at [216, 233] on div "0919080442 - QUỐC TÒNG" at bounding box center [186, 230] width 159 height 16
type input "0919080442"
type input "QUỐC TÒNG"
type input "0919080442"
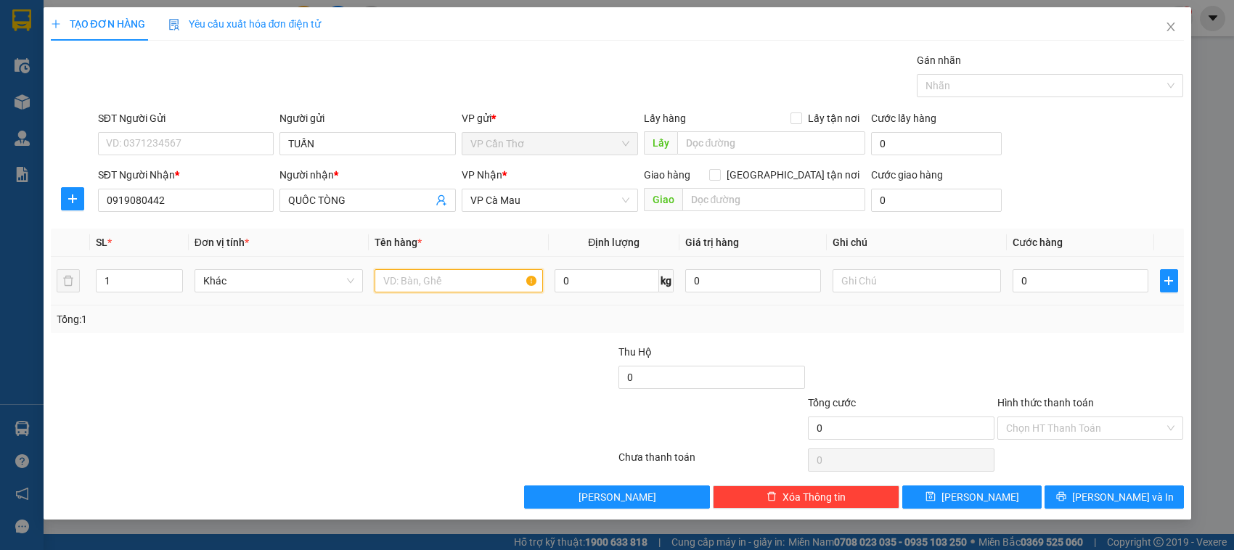
click at [387, 280] on input "text" at bounding box center [458, 280] width 168 height 23
type input "1 GỎI KG KIỂM"
click at [1027, 284] on input "0" at bounding box center [1080, 280] width 136 height 23
type input "5"
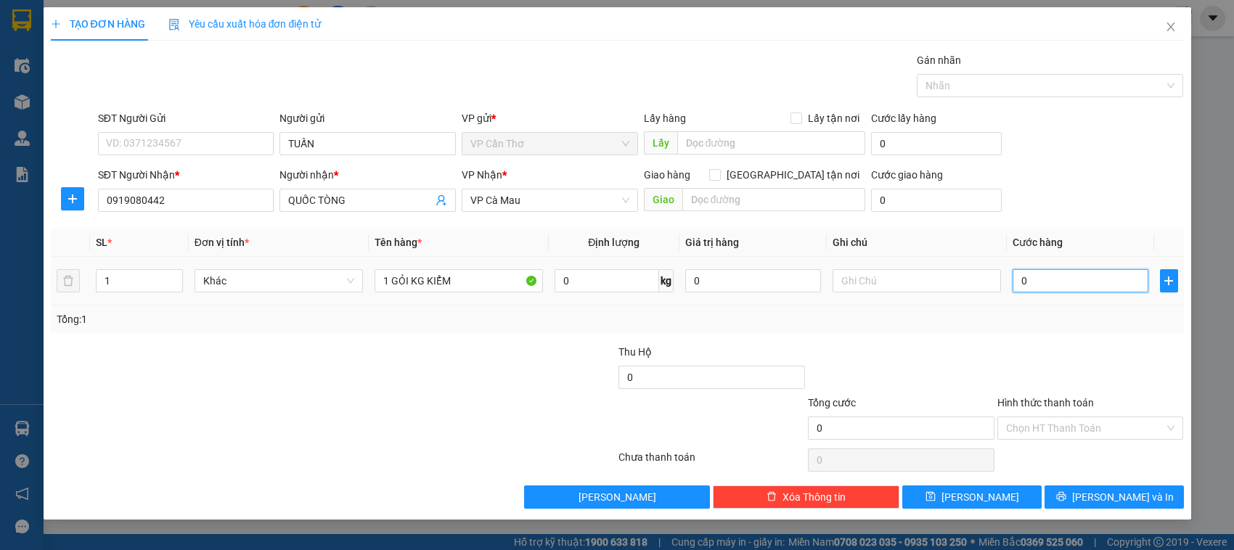
type input "5"
type input "50"
type input "500"
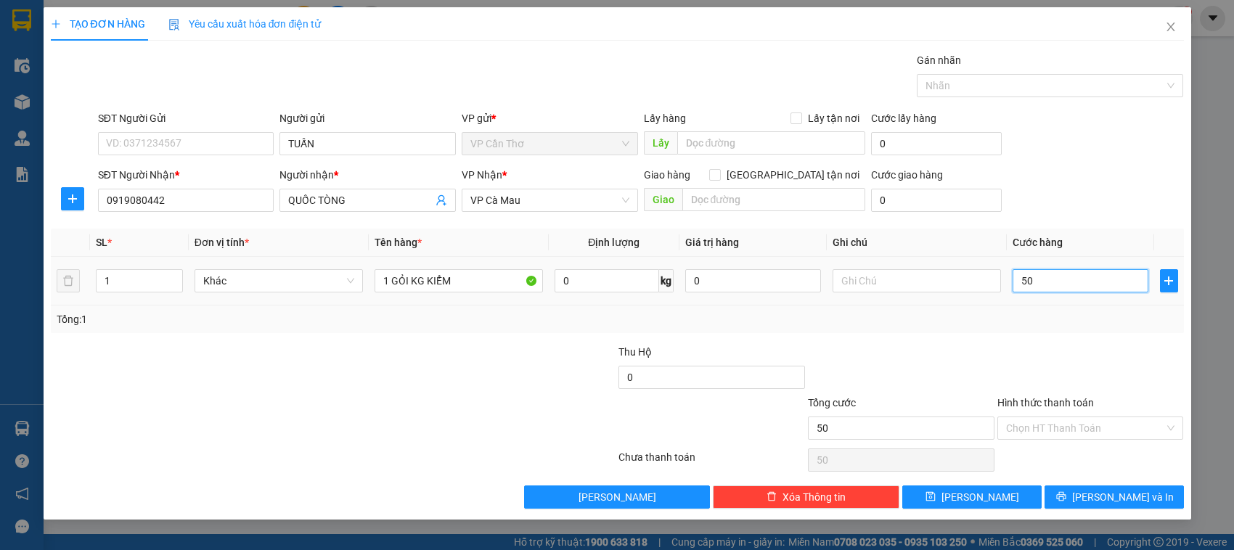
type input "500"
type input "5.000"
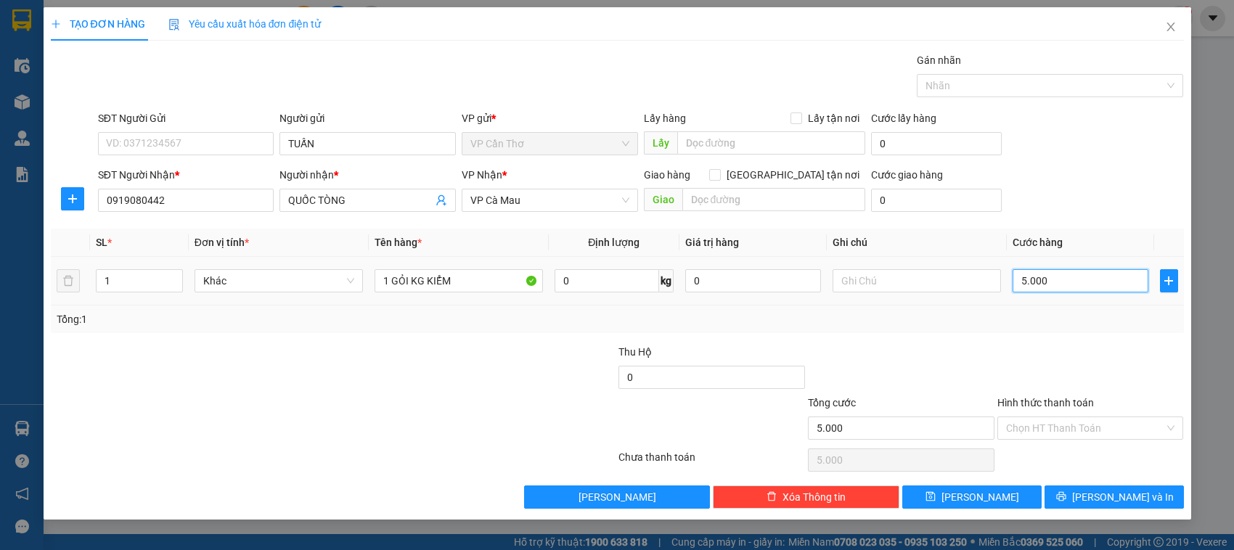
type input "50.000"
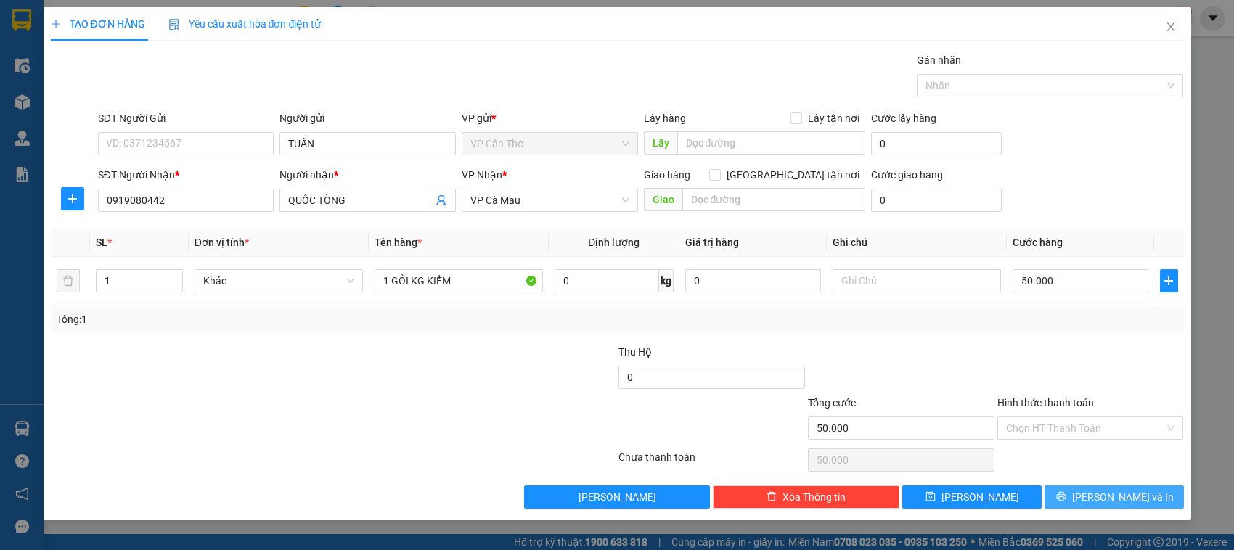
click at [1068, 501] on button "[PERSON_NAME] và In" at bounding box center [1113, 496] width 139 height 23
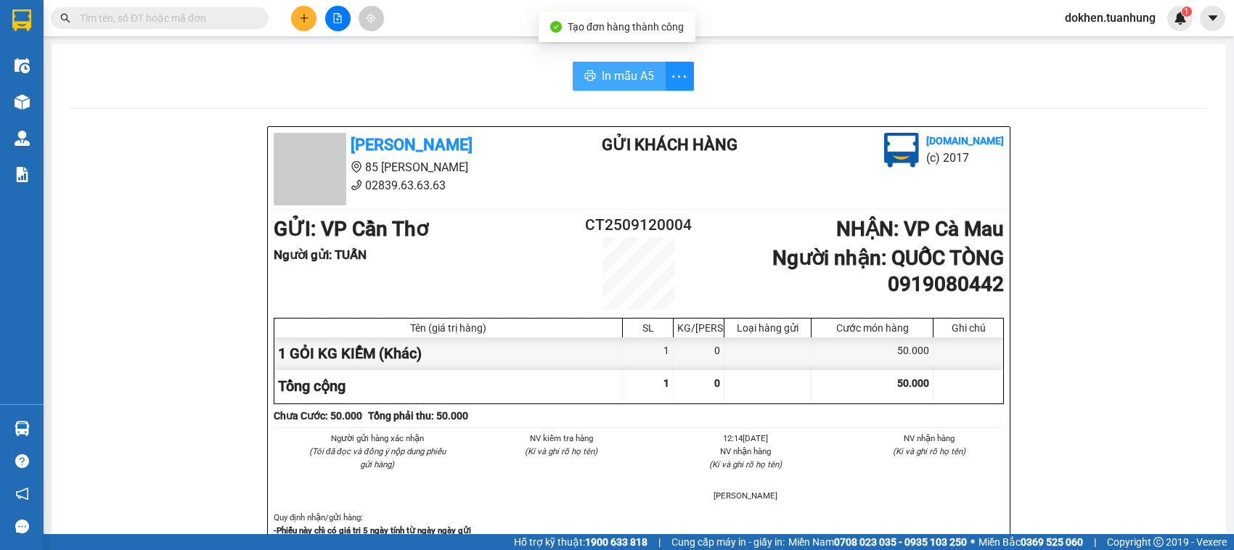
click at [633, 66] on button "In mẫu A5" at bounding box center [619, 76] width 93 height 29
